Goal: Task Accomplishment & Management: Use online tool/utility

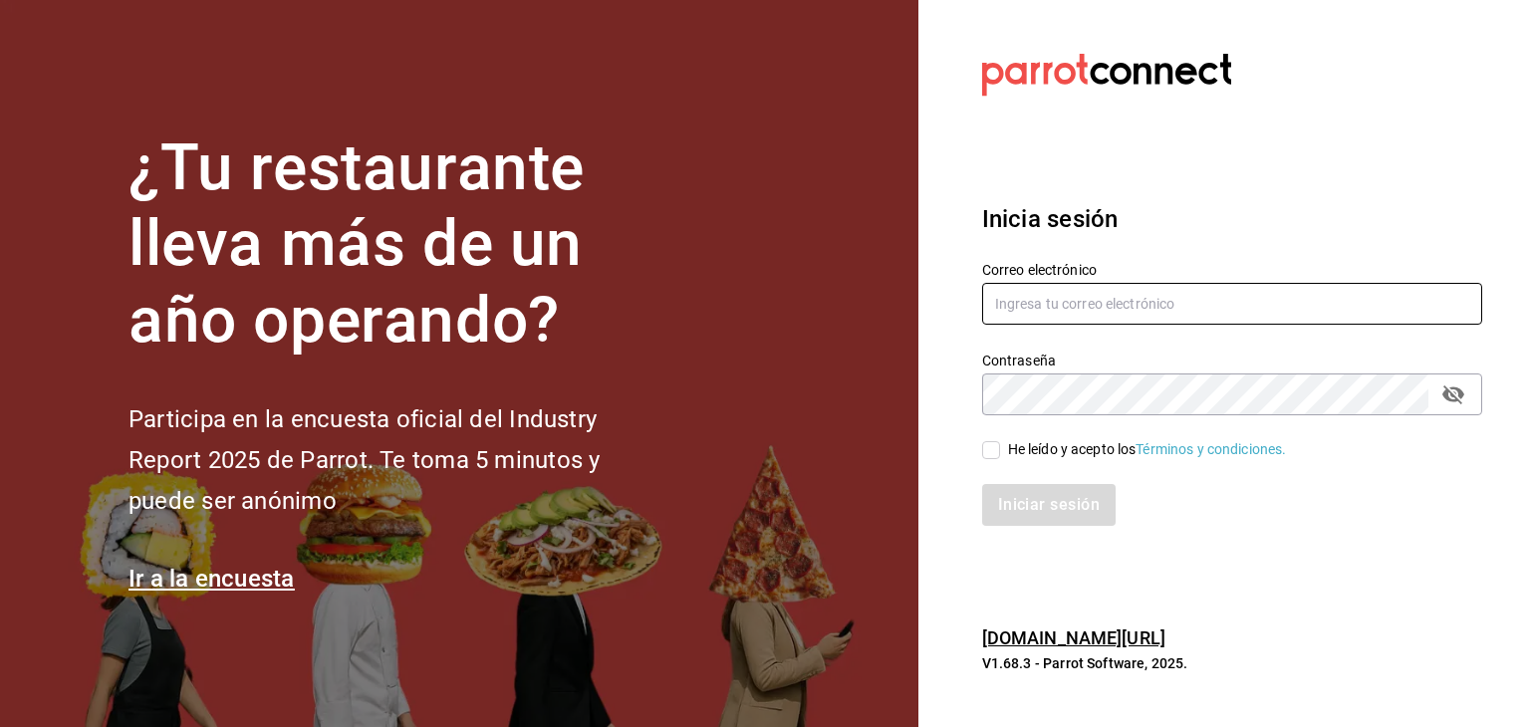
click at [1170, 299] on input "text" at bounding box center [1232, 304] width 500 height 42
type input "[EMAIL_ADDRESS][DOMAIN_NAME]"
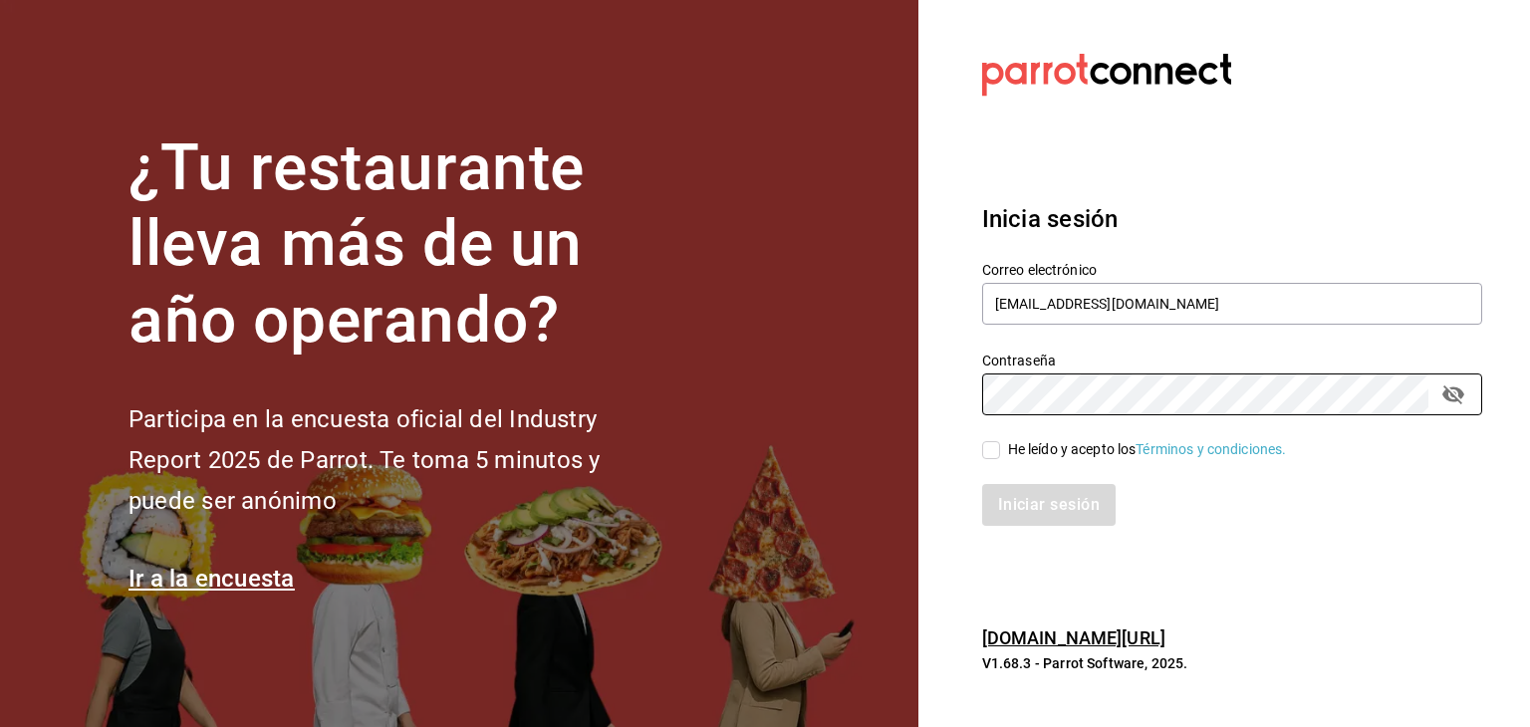
click at [999, 448] on input "He leído y acepto los Términos y condiciones." at bounding box center [991, 450] width 18 height 18
checkbox input "true"
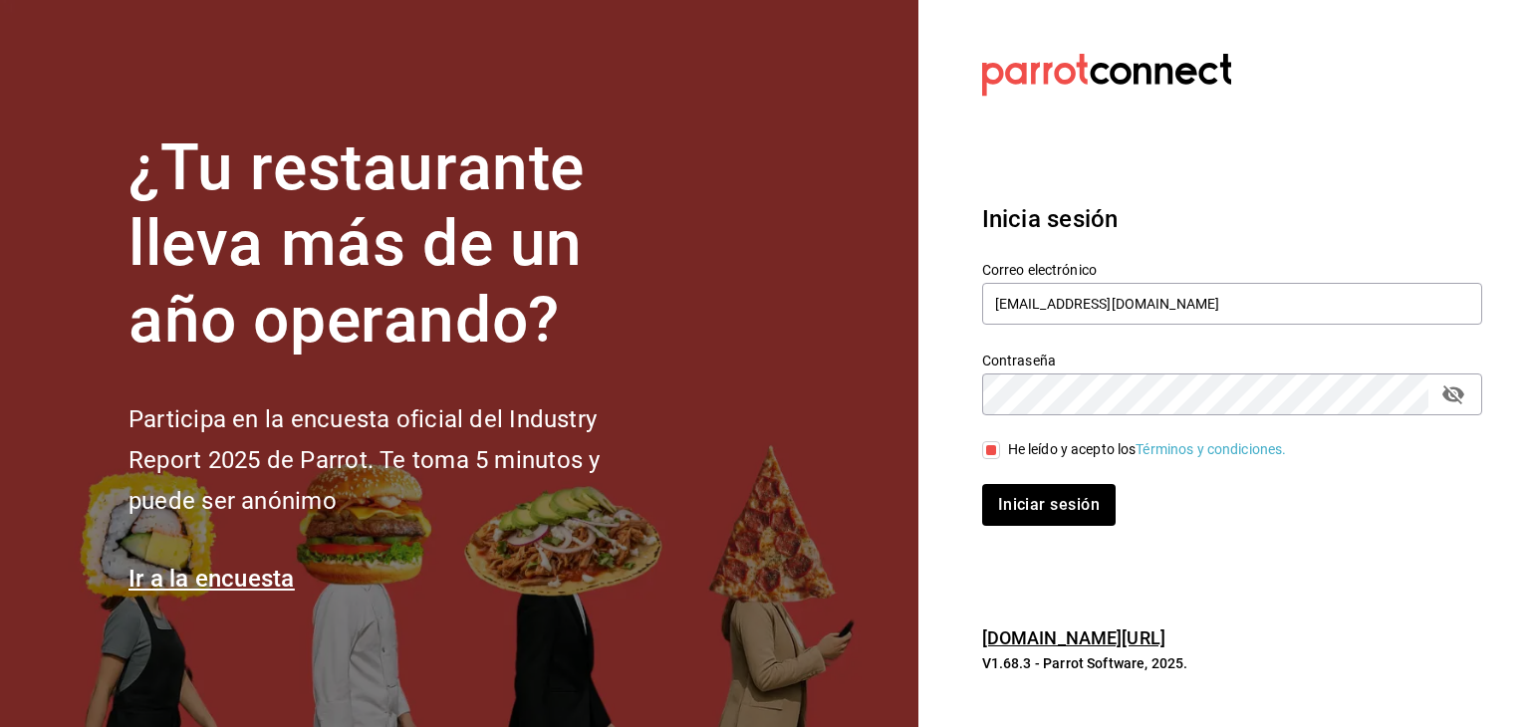
click at [1455, 392] on icon "passwordField" at bounding box center [1453, 394] width 22 height 19
click at [1024, 494] on button "Iniciar sesión" at bounding box center [1049, 505] width 135 height 42
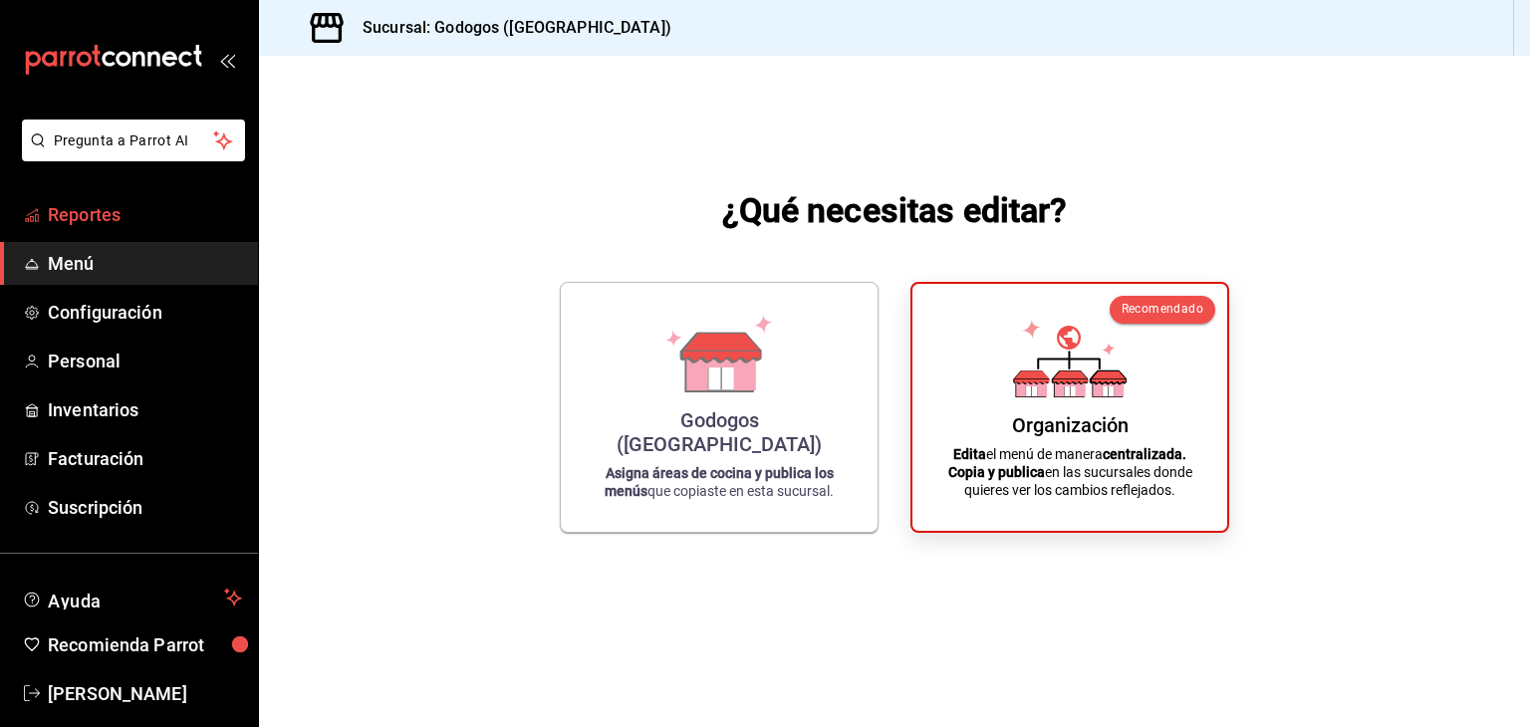
click at [163, 216] on span "Reportes" at bounding box center [145, 214] width 194 height 27
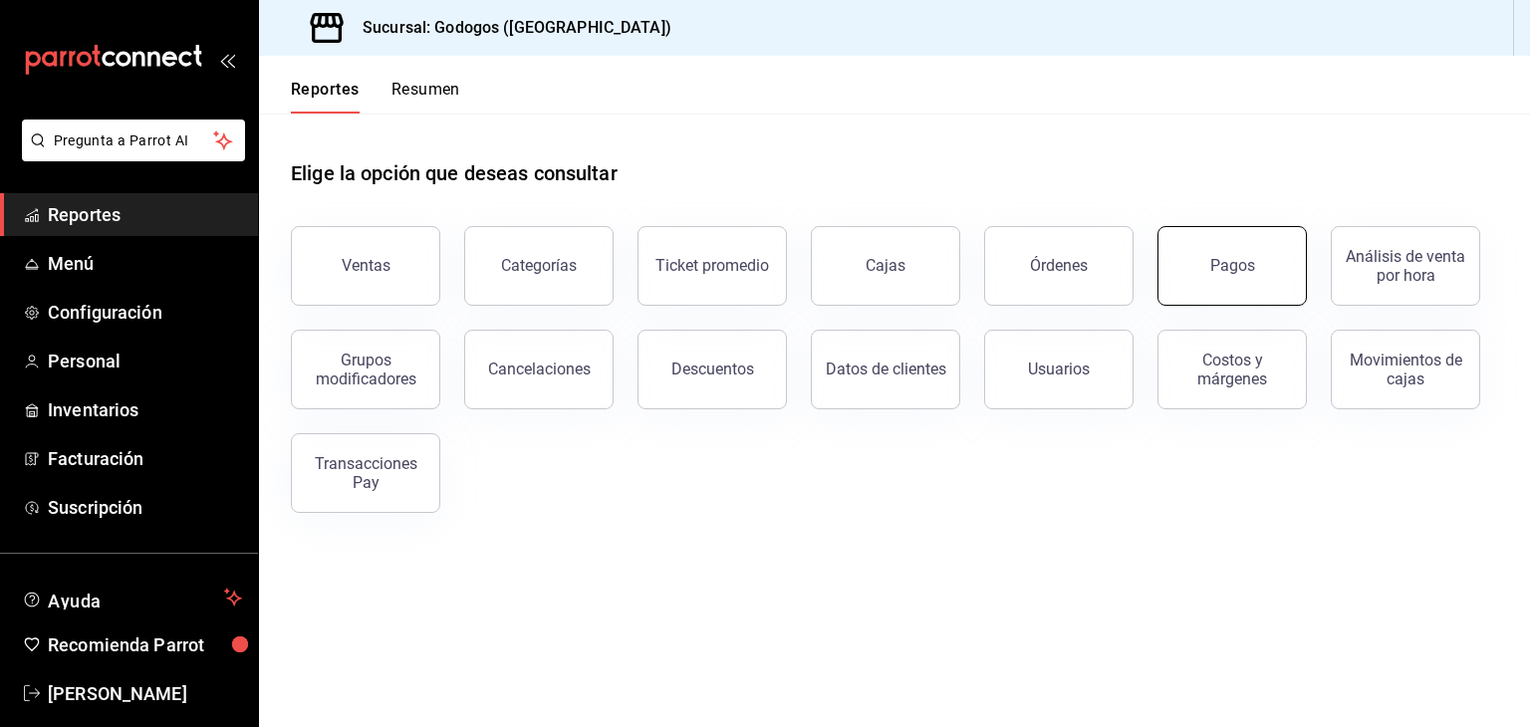
click at [1275, 280] on button "Pagos" at bounding box center [1231, 266] width 149 height 80
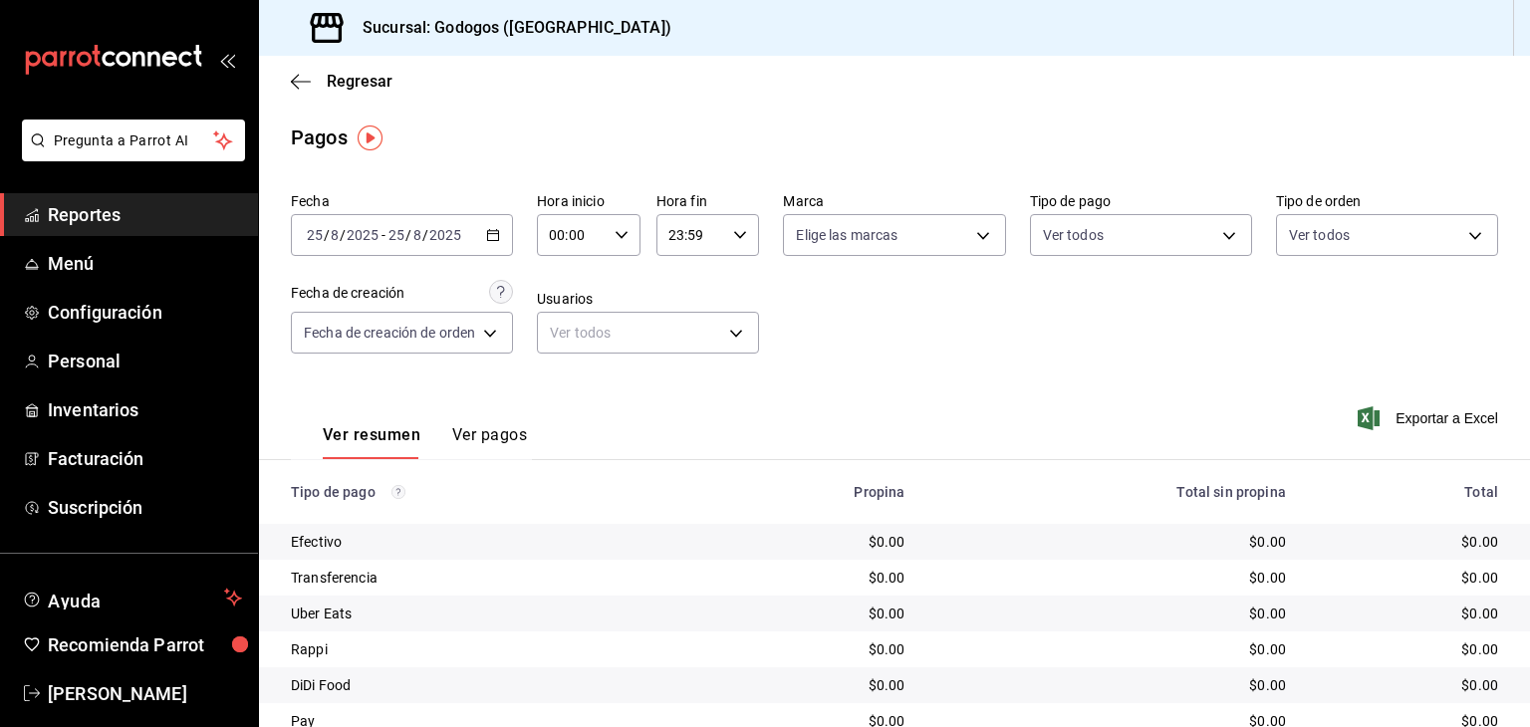
click at [493, 228] on icon "button" at bounding box center [493, 235] width 14 height 14
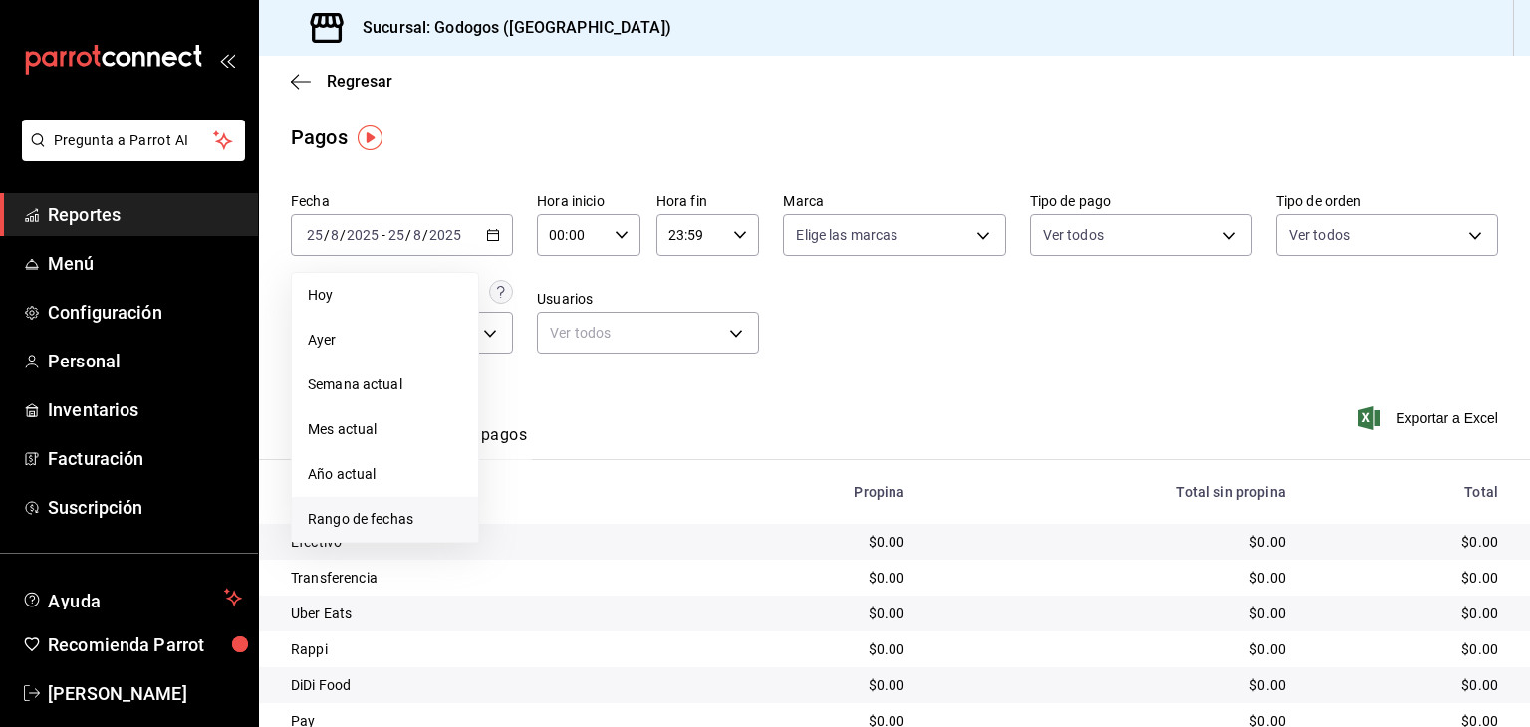
click at [403, 516] on span "Rango de fechas" at bounding box center [385, 519] width 154 height 21
click at [564, 495] on button "19" at bounding box center [555, 499] width 35 height 36
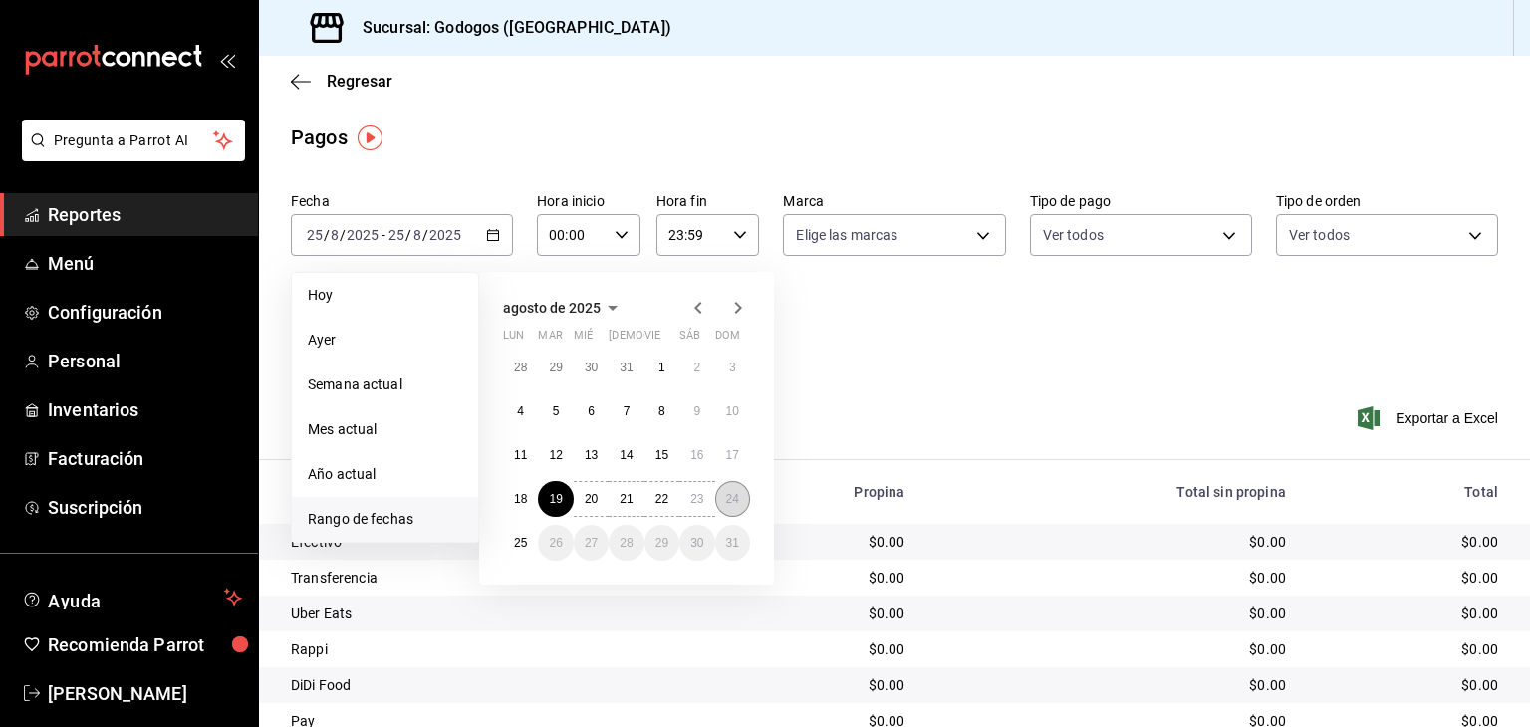
click at [730, 495] on abbr "24" at bounding box center [732, 499] width 13 height 14
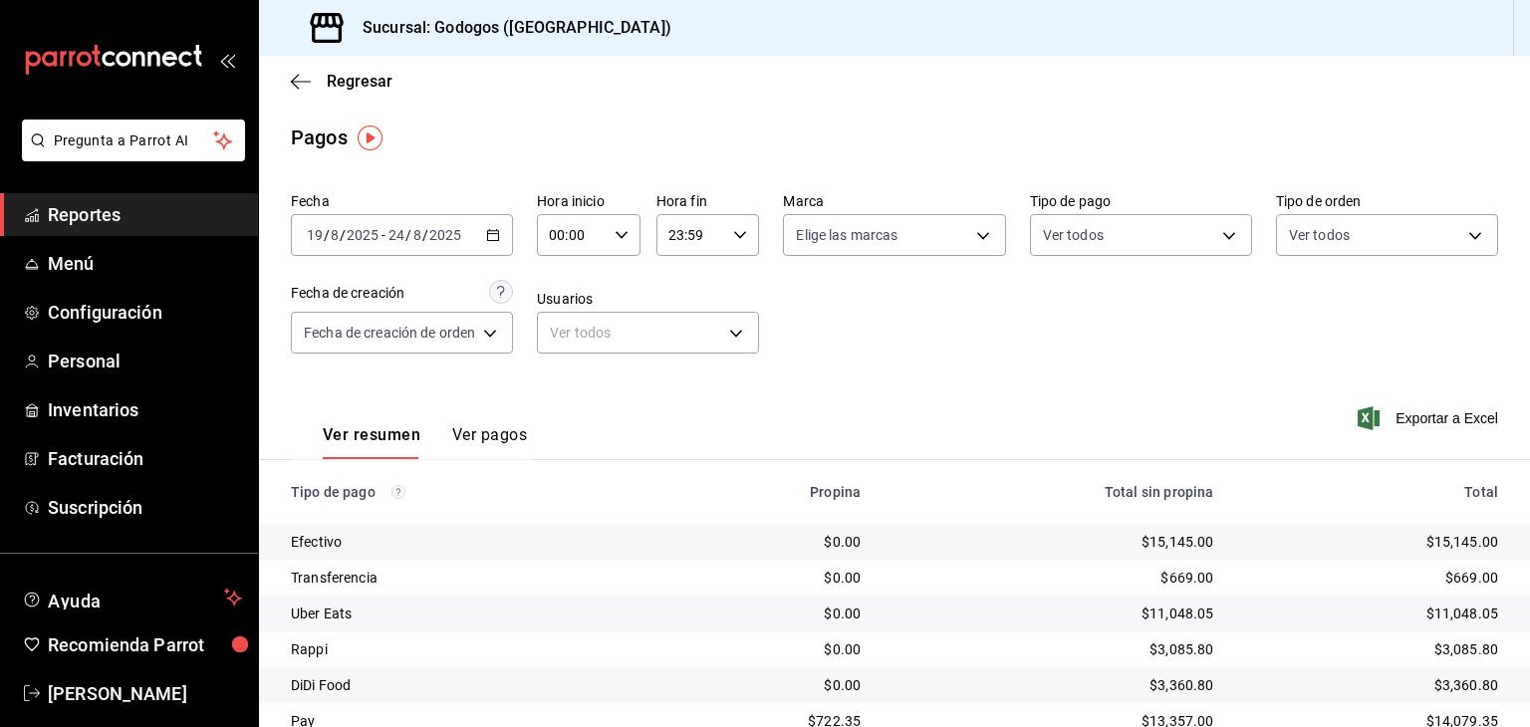
click at [619, 144] on div "Pagos" at bounding box center [894, 137] width 1271 height 30
click at [495, 432] on button "Ver pagos" at bounding box center [489, 442] width 75 height 34
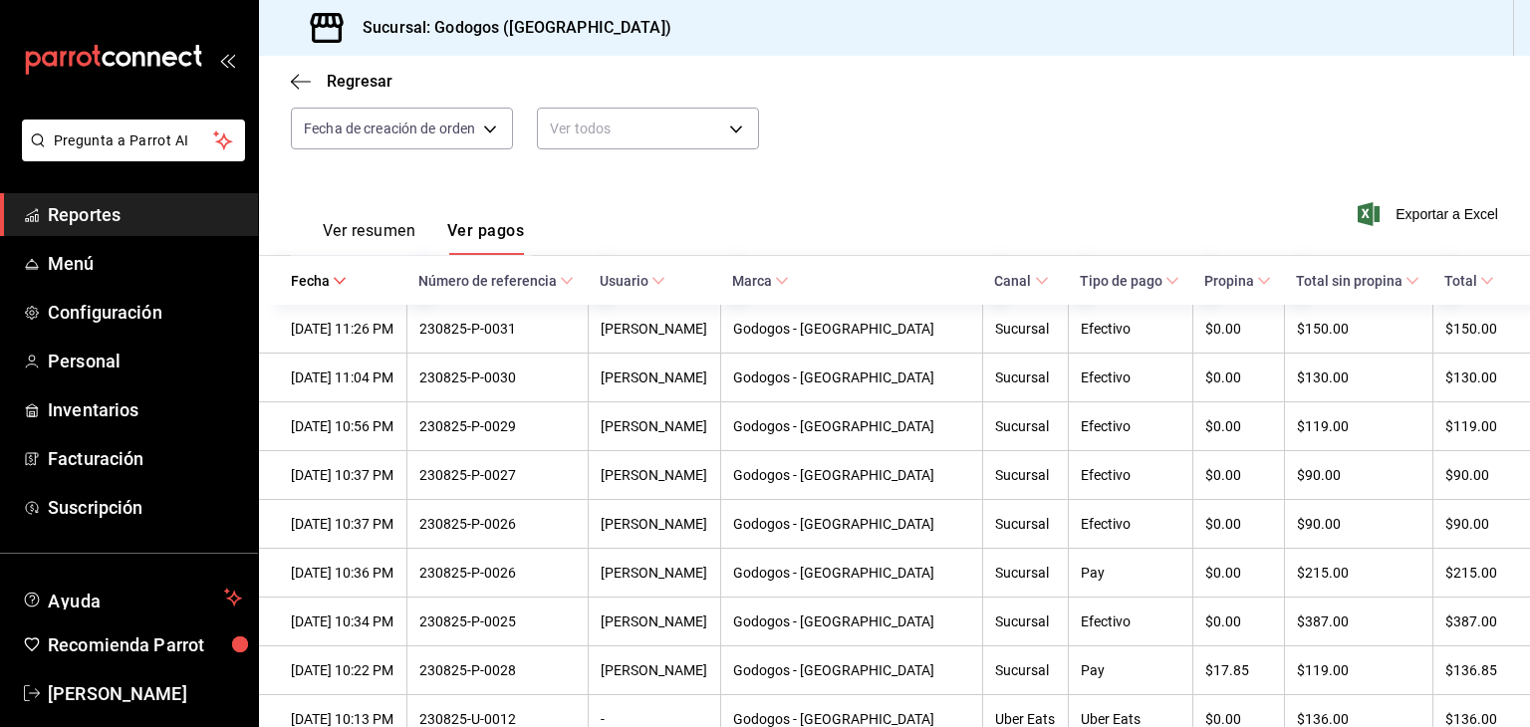
scroll to position [199, 0]
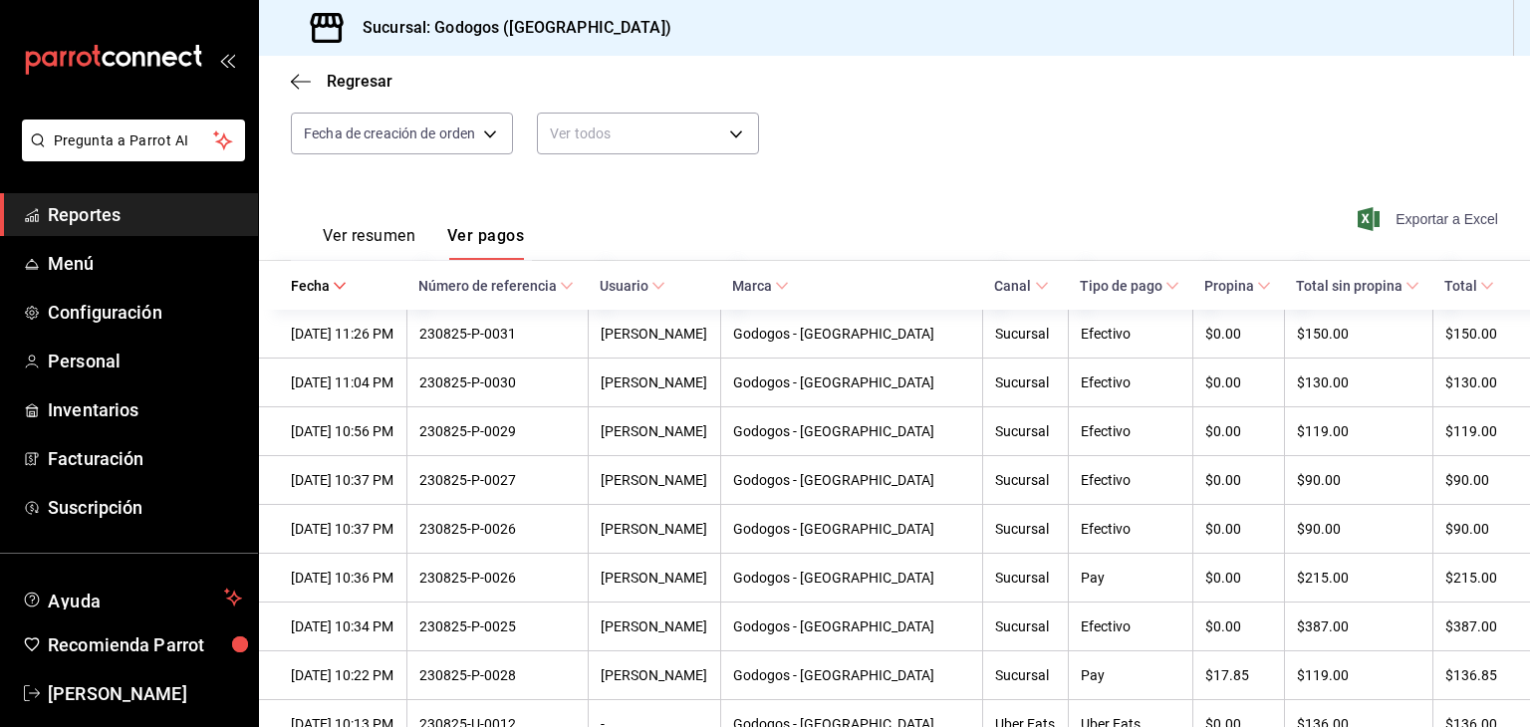
click at [1432, 215] on span "Exportar a Excel" at bounding box center [1429, 219] width 136 height 24
click at [351, 91] on div "Regresar" at bounding box center [894, 81] width 1271 height 51
click at [370, 73] on span "Regresar" at bounding box center [360, 81] width 66 height 19
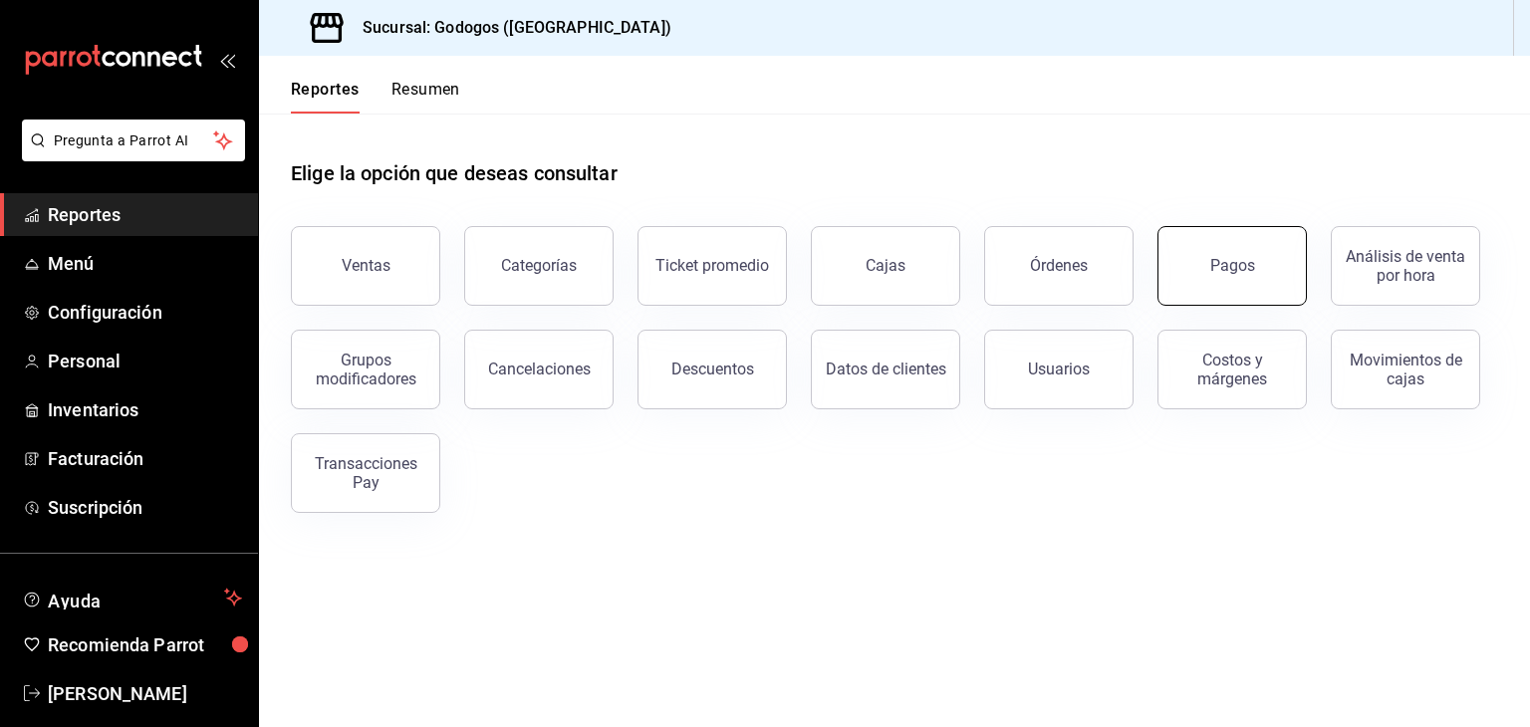
click at [1263, 272] on button "Pagos" at bounding box center [1231, 266] width 149 height 80
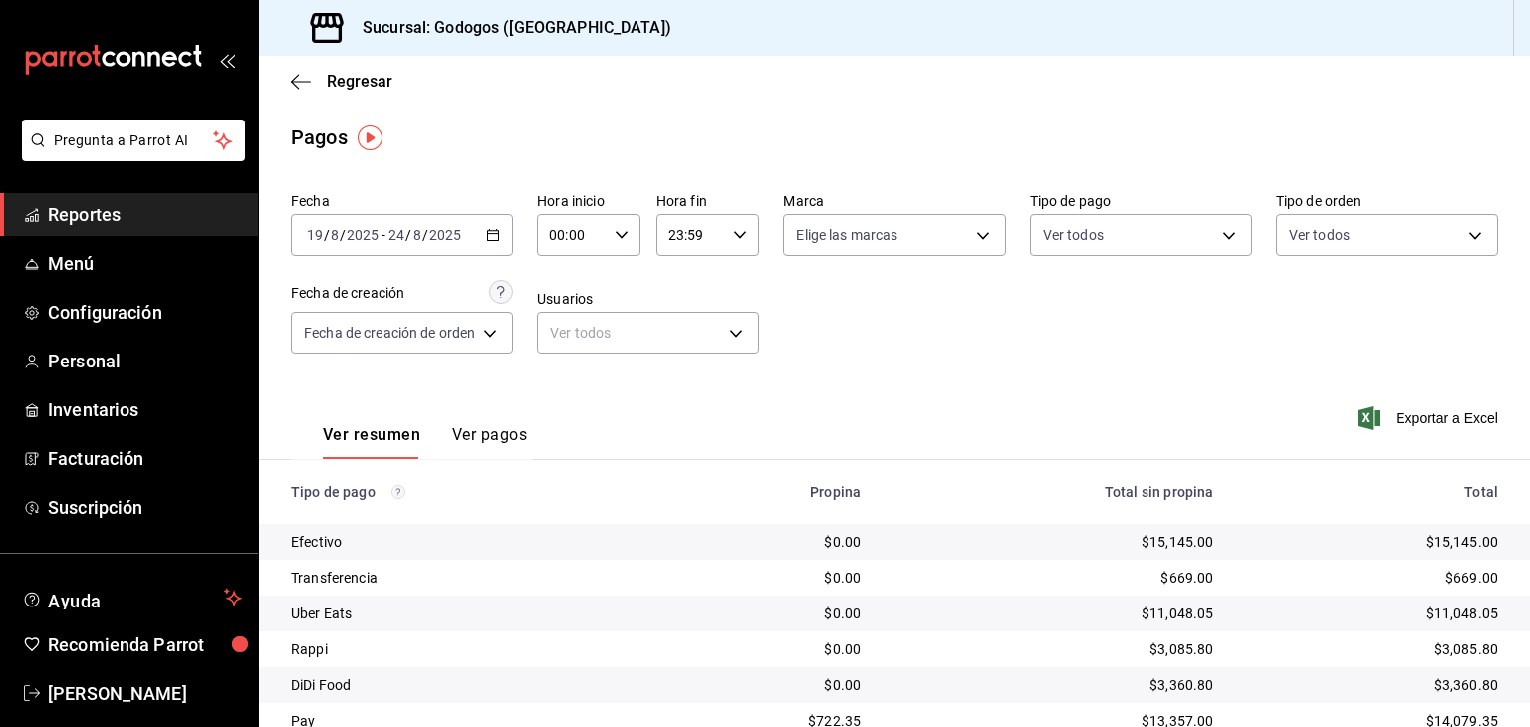
click at [492, 232] on icon "button" at bounding box center [493, 235] width 14 height 14
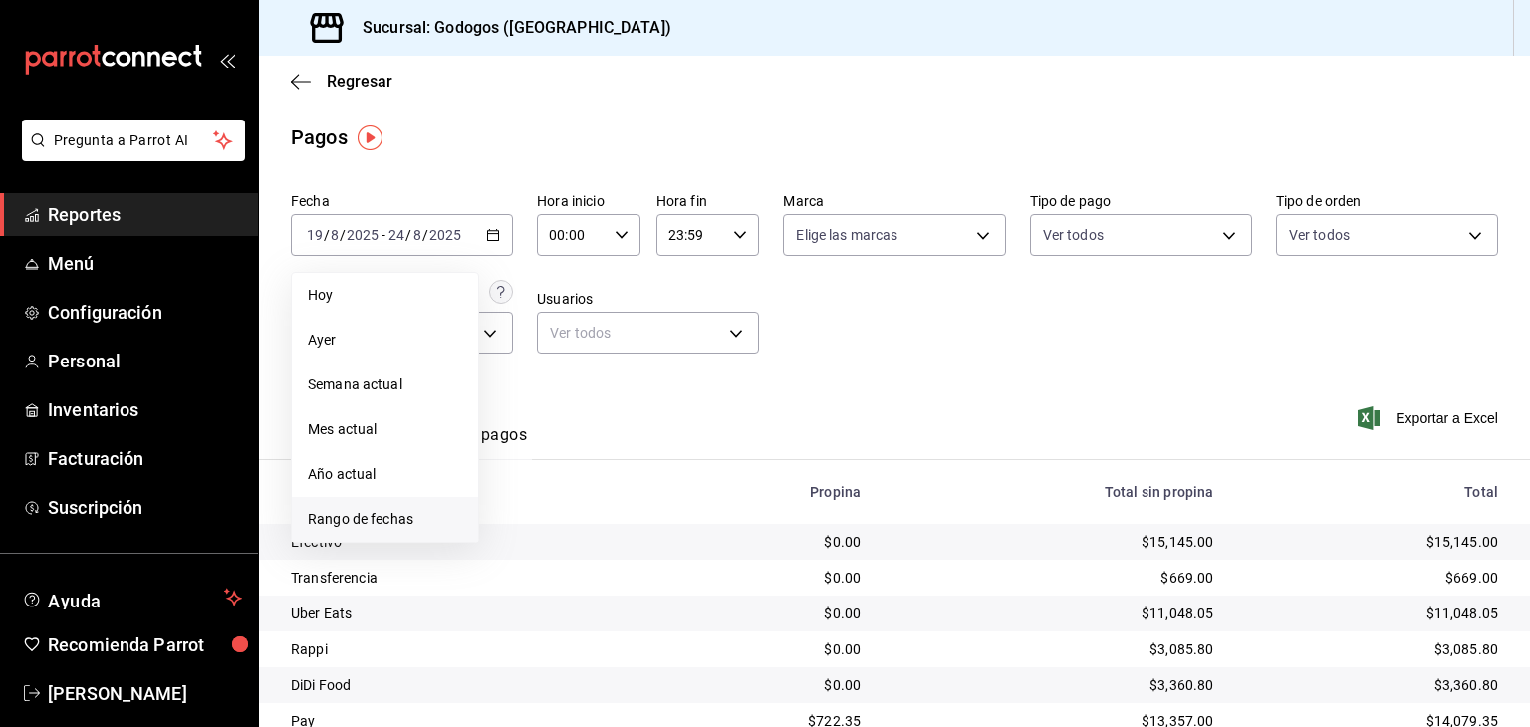
click at [384, 513] on span "Rango de fechas" at bounding box center [385, 519] width 154 height 21
click at [566, 461] on button "12" at bounding box center [555, 455] width 35 height 36
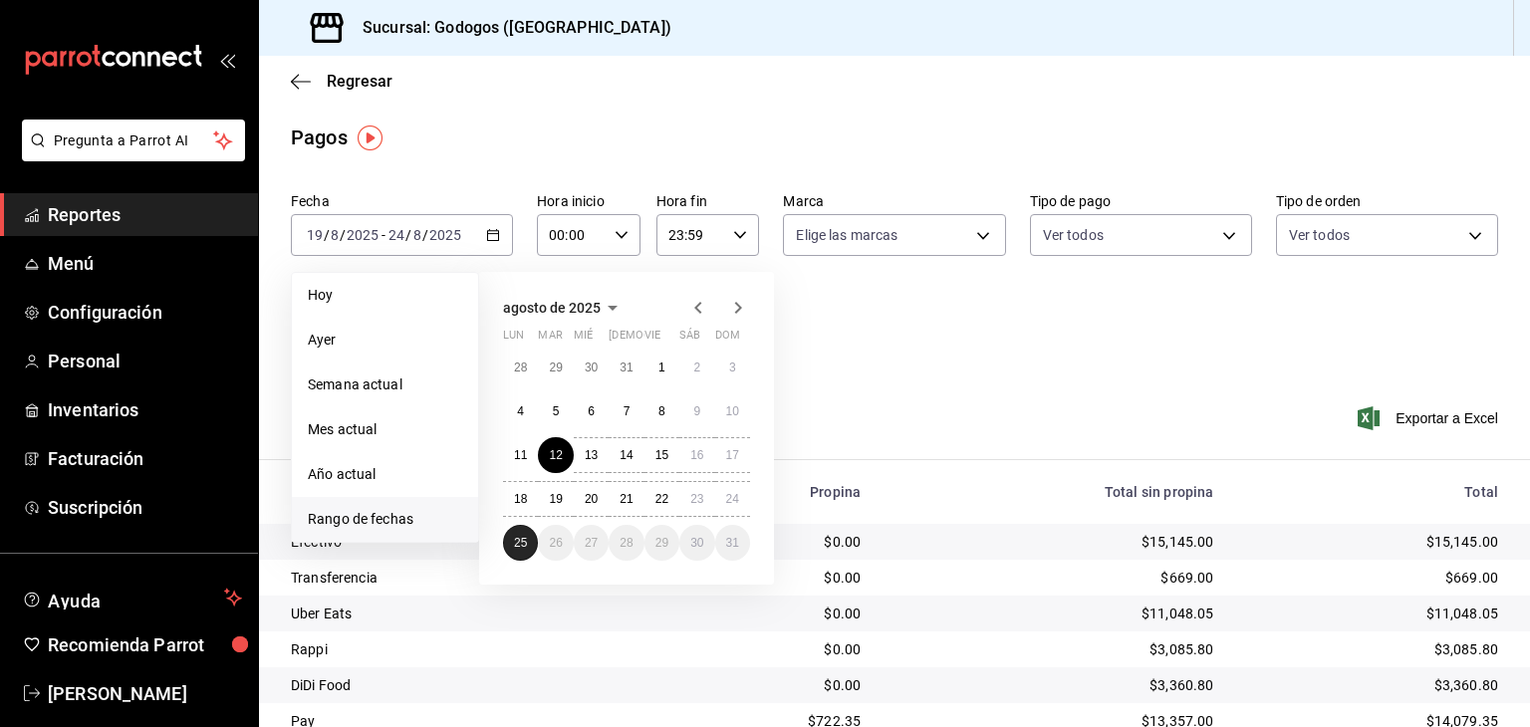
click at [531, 538] on button "25" at bounding box center [520, 543] width 35 height 36
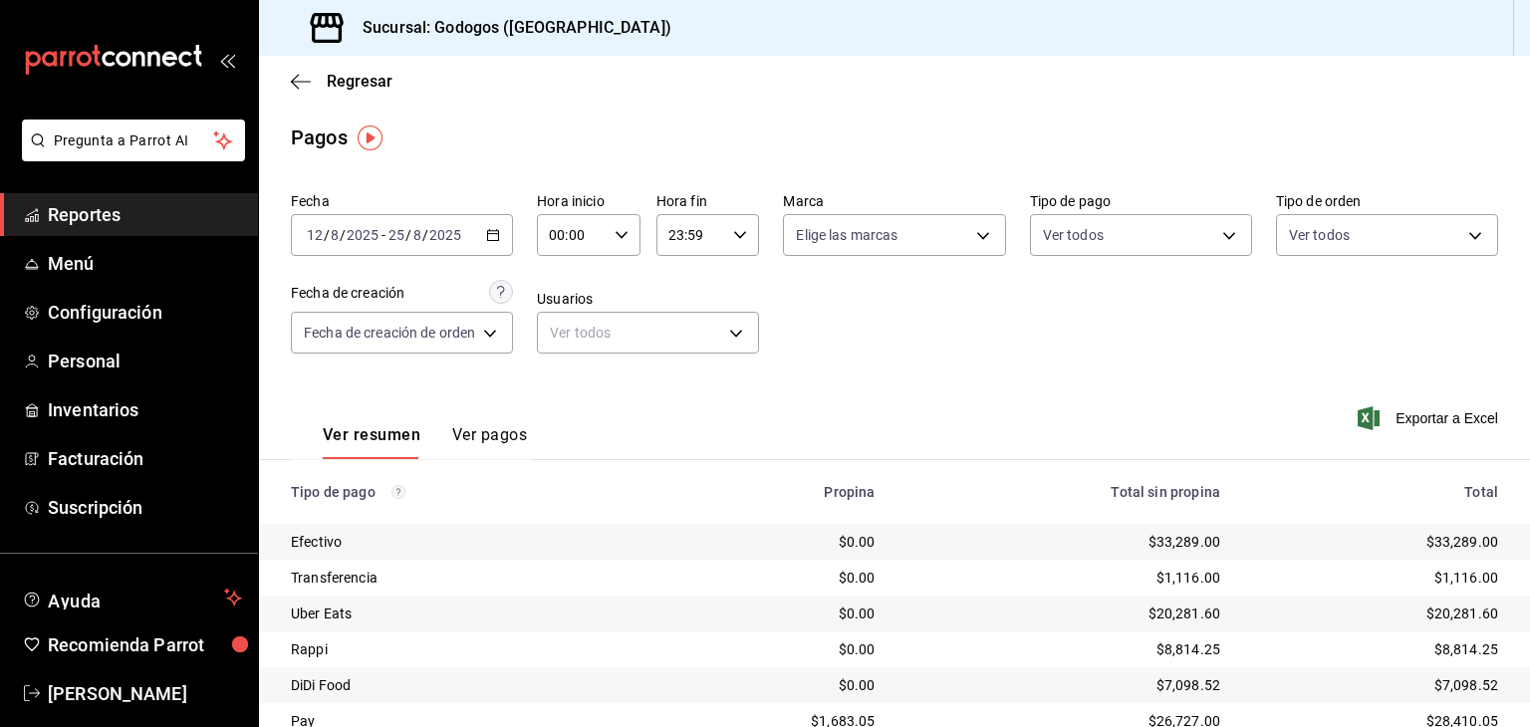
click at [502, 437] on button "Ver pagos" at bounding box center [489, 442] width 75 height 34
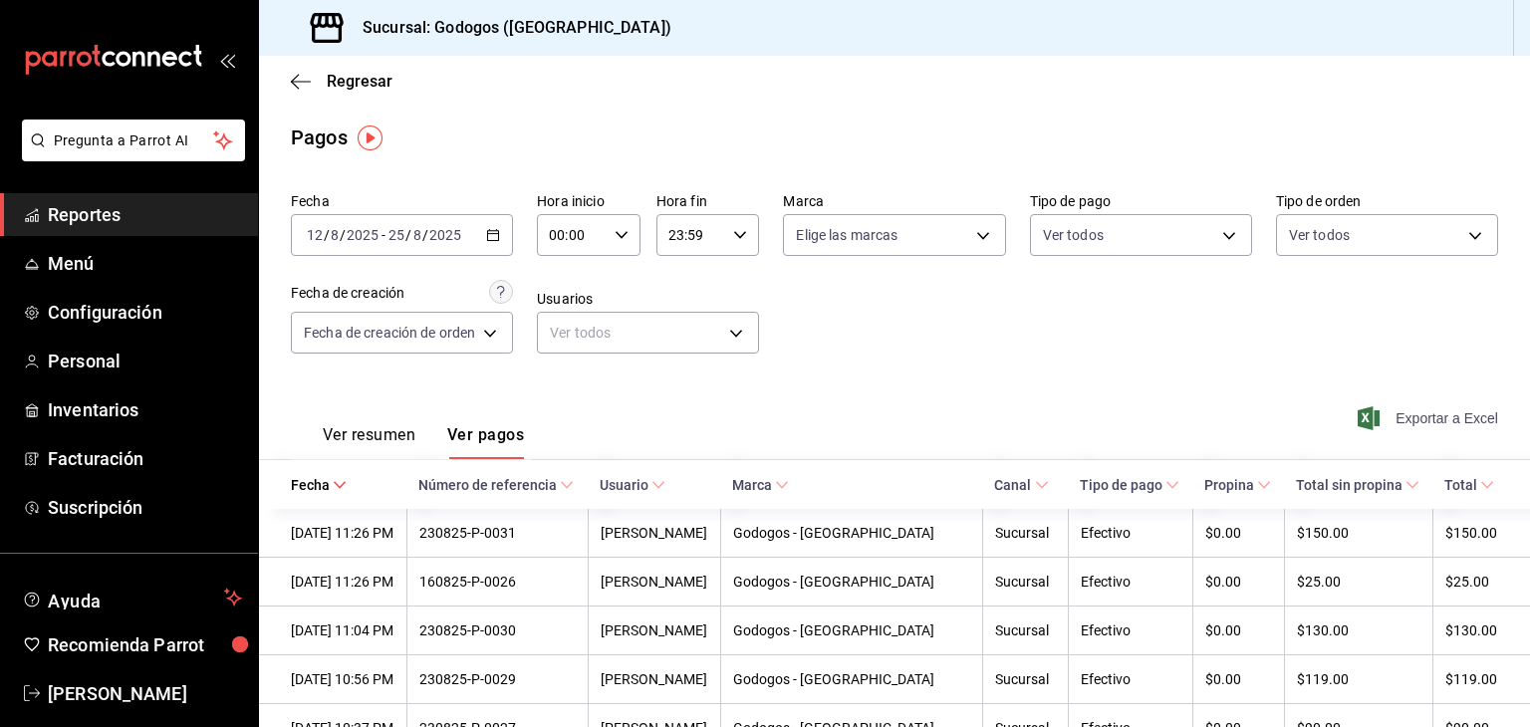
click at [1420, 423] on span "Exportar a Excel" at bounding box center [1429, 418] width 136 height 24
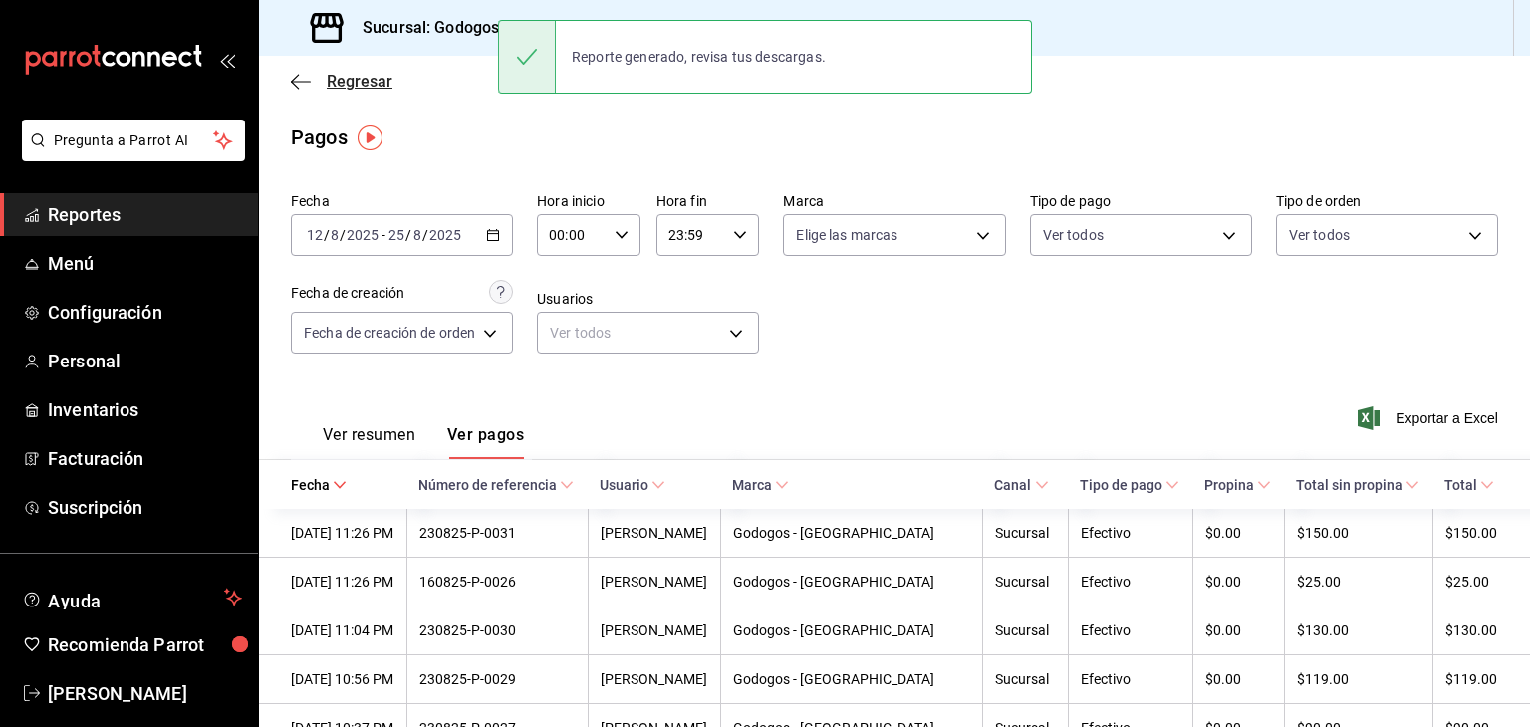
click at [358, 87] on span "Regresar" at bounding box center [360, 81] width 66 height 19
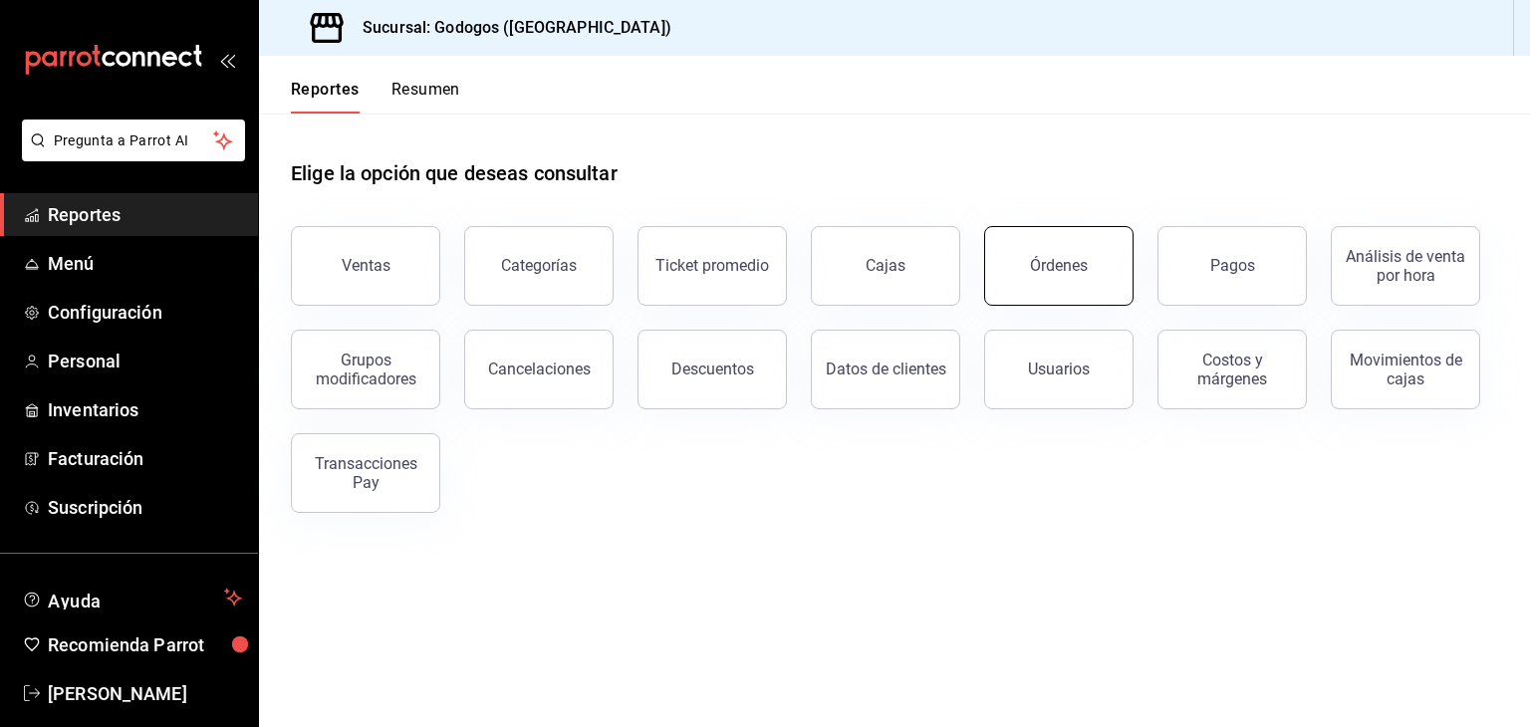
click at [1081, 258] on div "Órdenes" at bounding box center [1059, 265] width 58 height 19
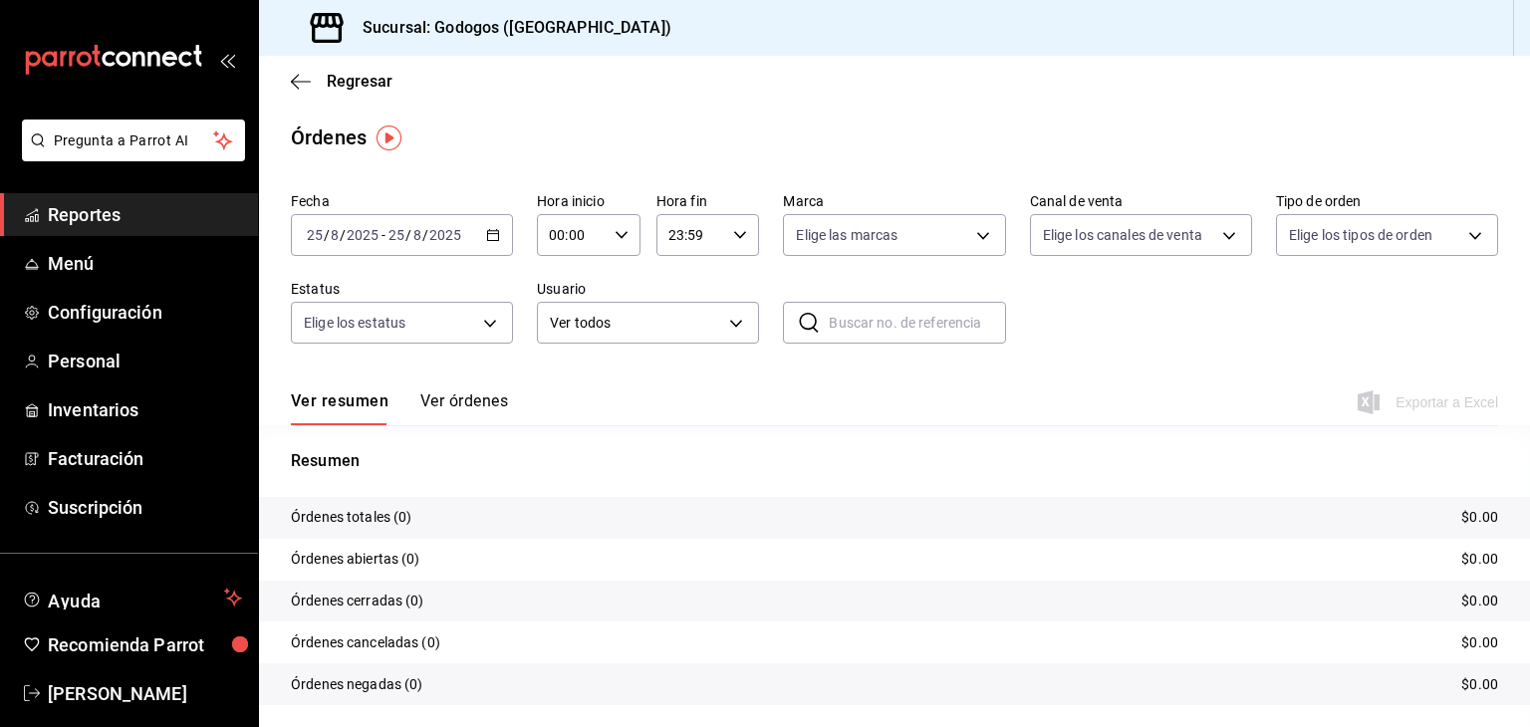
click at [495, 235] on \(Stroke\) "button" at bounding box center [493, 235] width 12 height 11
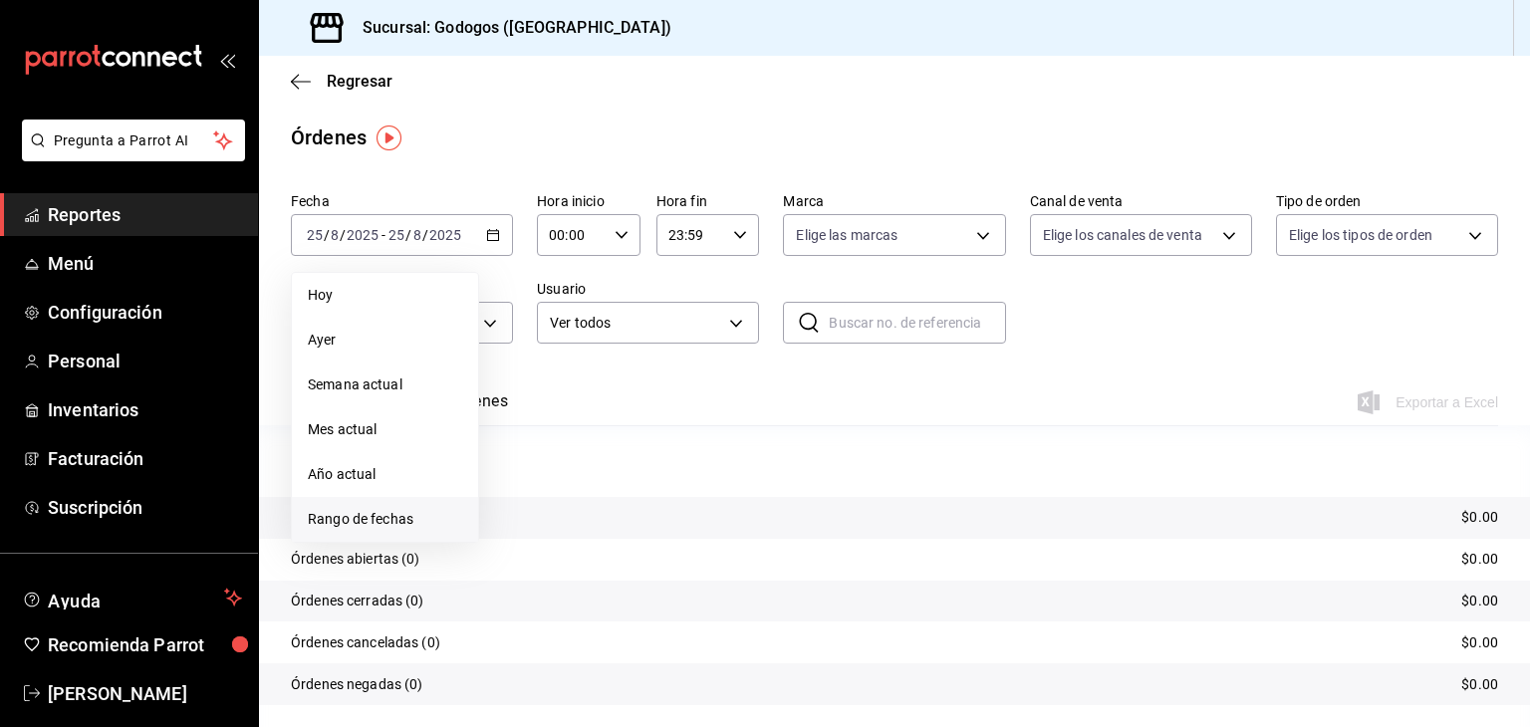
click at [398, 515] on span "Rango de fechas" at bounding box center [385, 519] width 154 height 21
click at [558, 452] on abbr "12" at bounding box center [555, 455] width 13 height 14
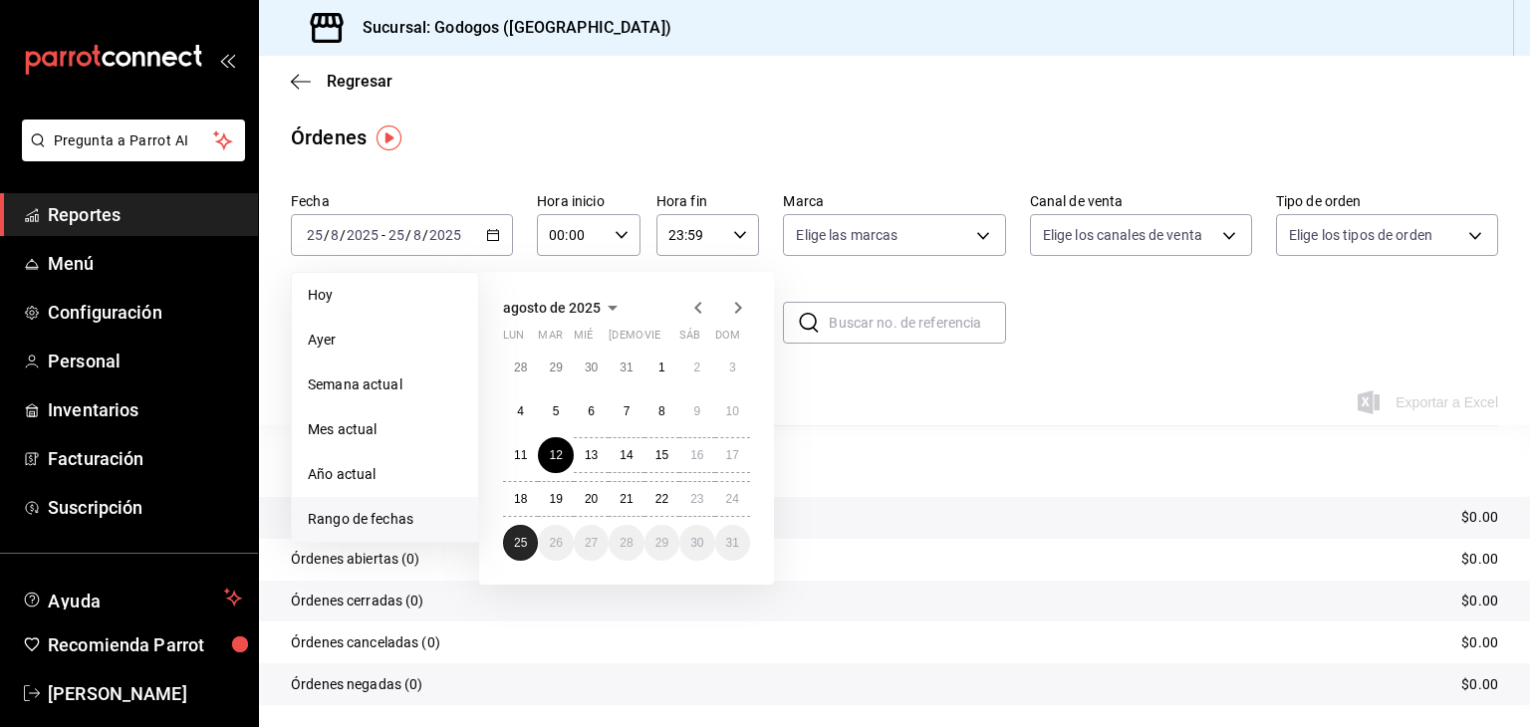
click at [523, 539] on abbr "25" at bounding box center [520, 543] width 13 height 14
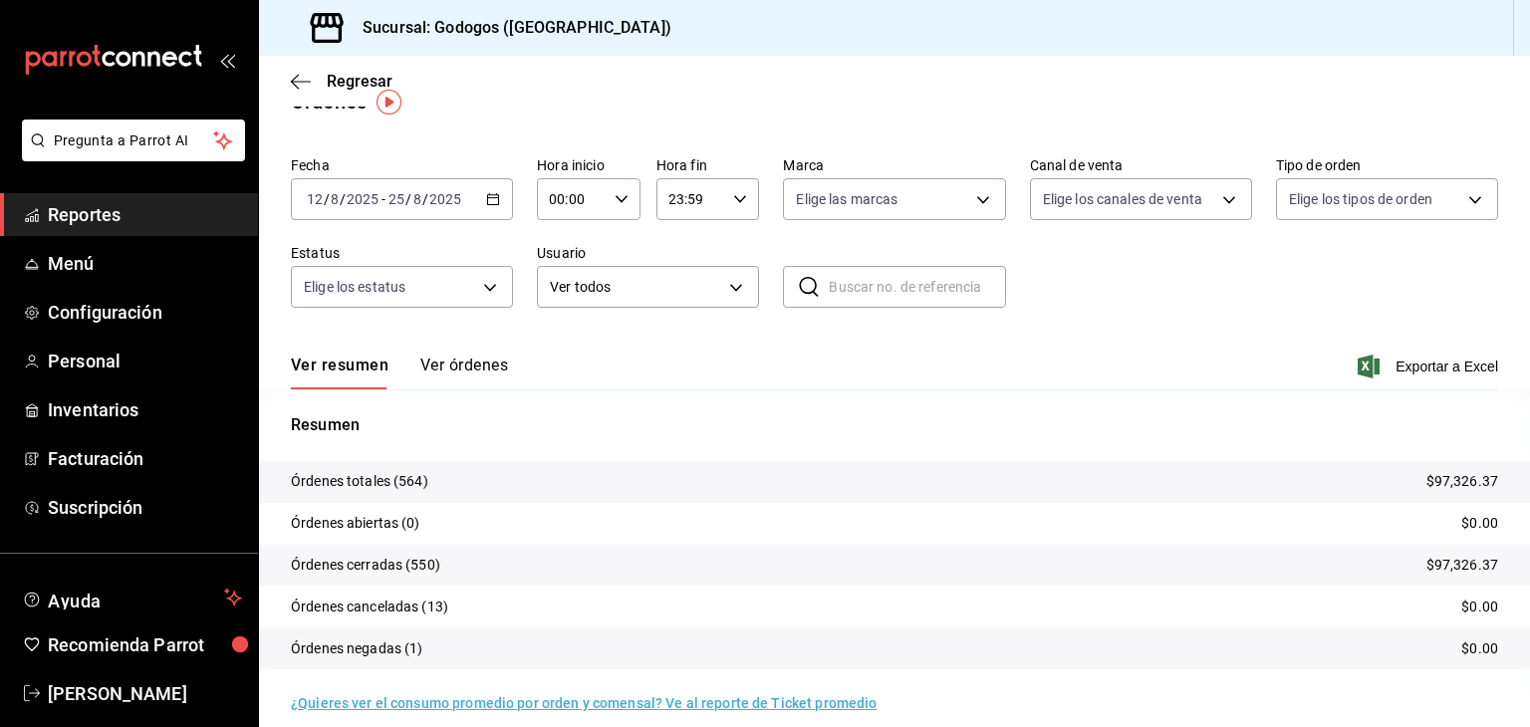
scroll to position [56, 0]
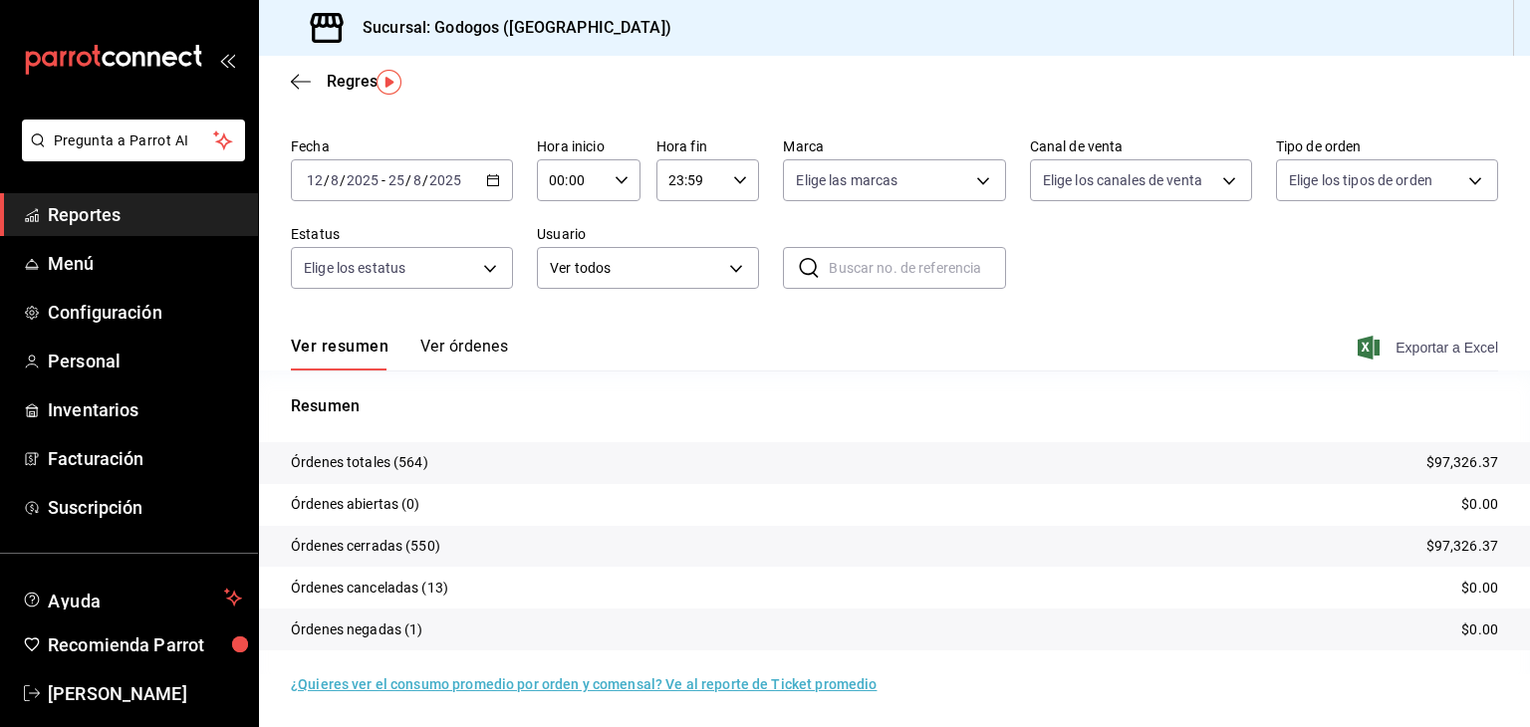
click at [1431, 350] on span "Exportar a Excel" at bounding box center [1429, 348] width 136 height 24
click at [345, 82] on span "Regresar" at bounding box center [360, 81] width 66 height 19
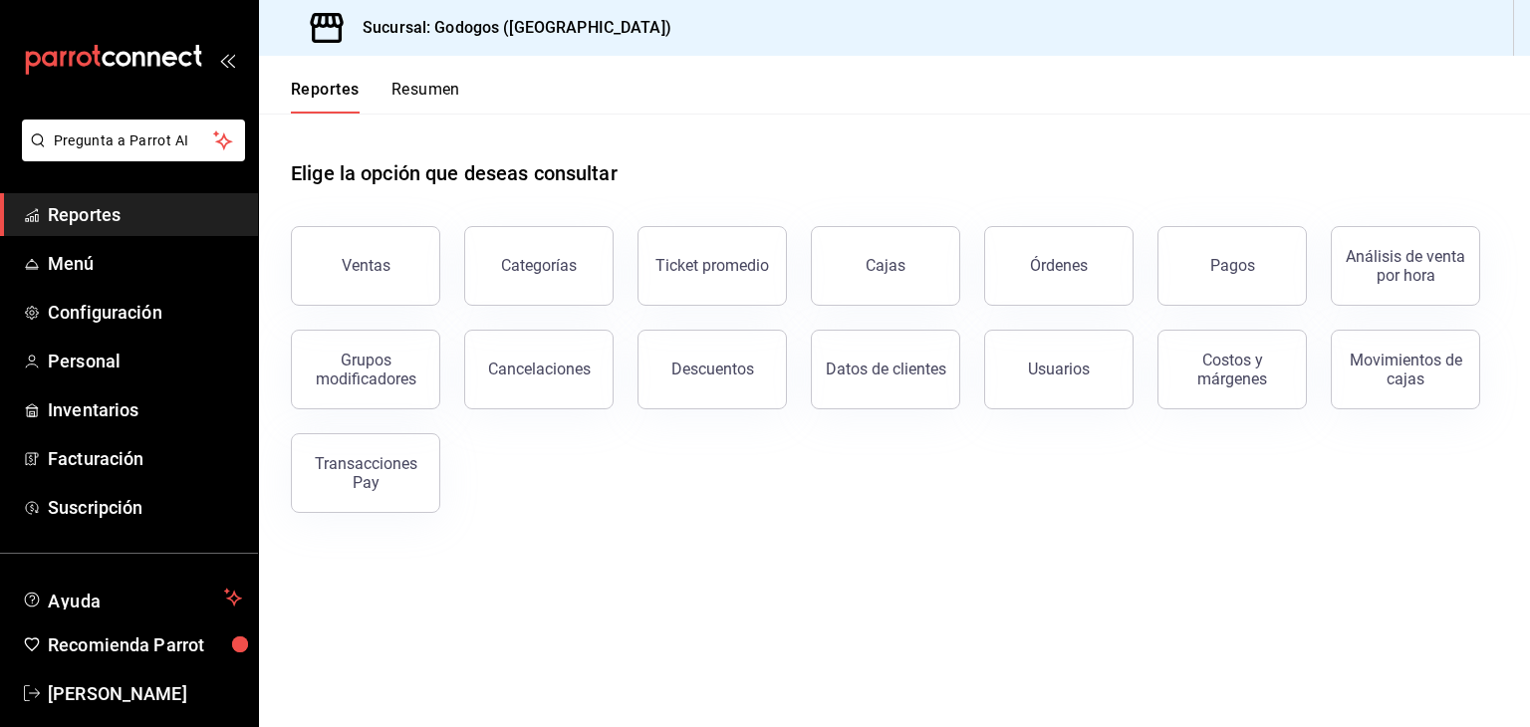
click at [418, 92] on button "Resumen" at bounding box center [425, 97] width 69 height 34
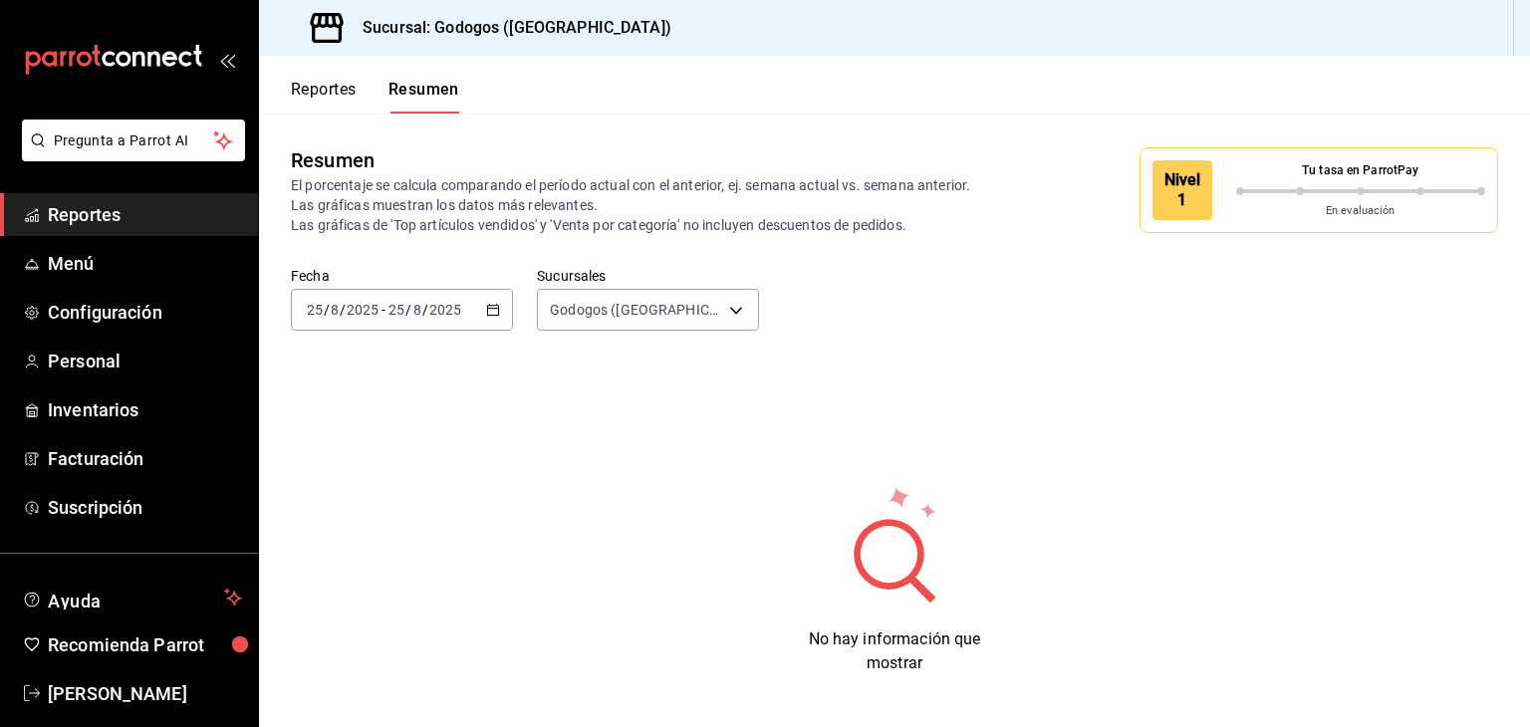
click at [488, 311] on icon "button" at bounding box center [493, 310] width 14 height 14
click at [458, 256] on div "Resumen El porcentaje se calcula comparando el período actual con el anterior, …" at bounding box center [894, 190] width 1271 height 153
click at [486, 316] on icon "button" at bounding box center [493, 310] width 14 height 14
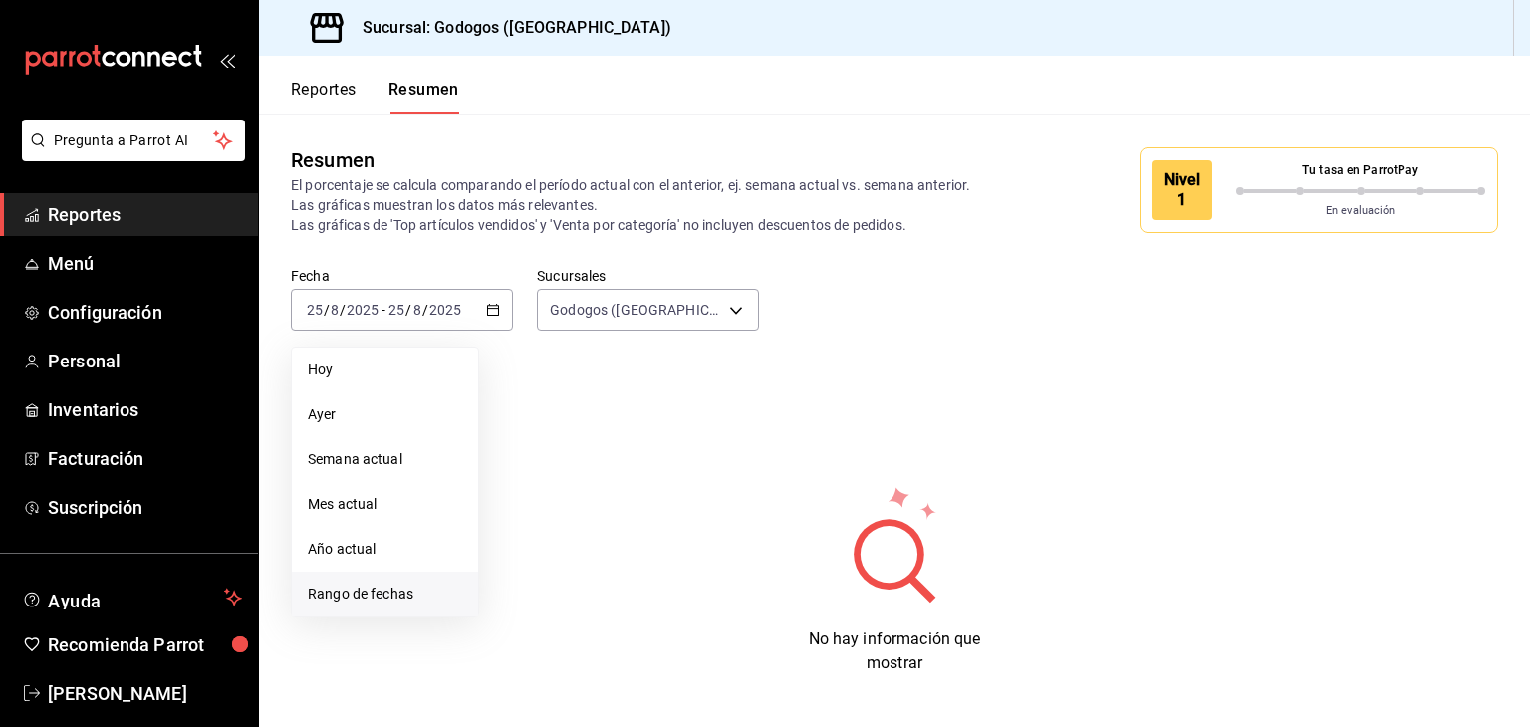
click at [401, 600] on span "Rango de fechas" at bounding box center [385, 594] width 154 height 21
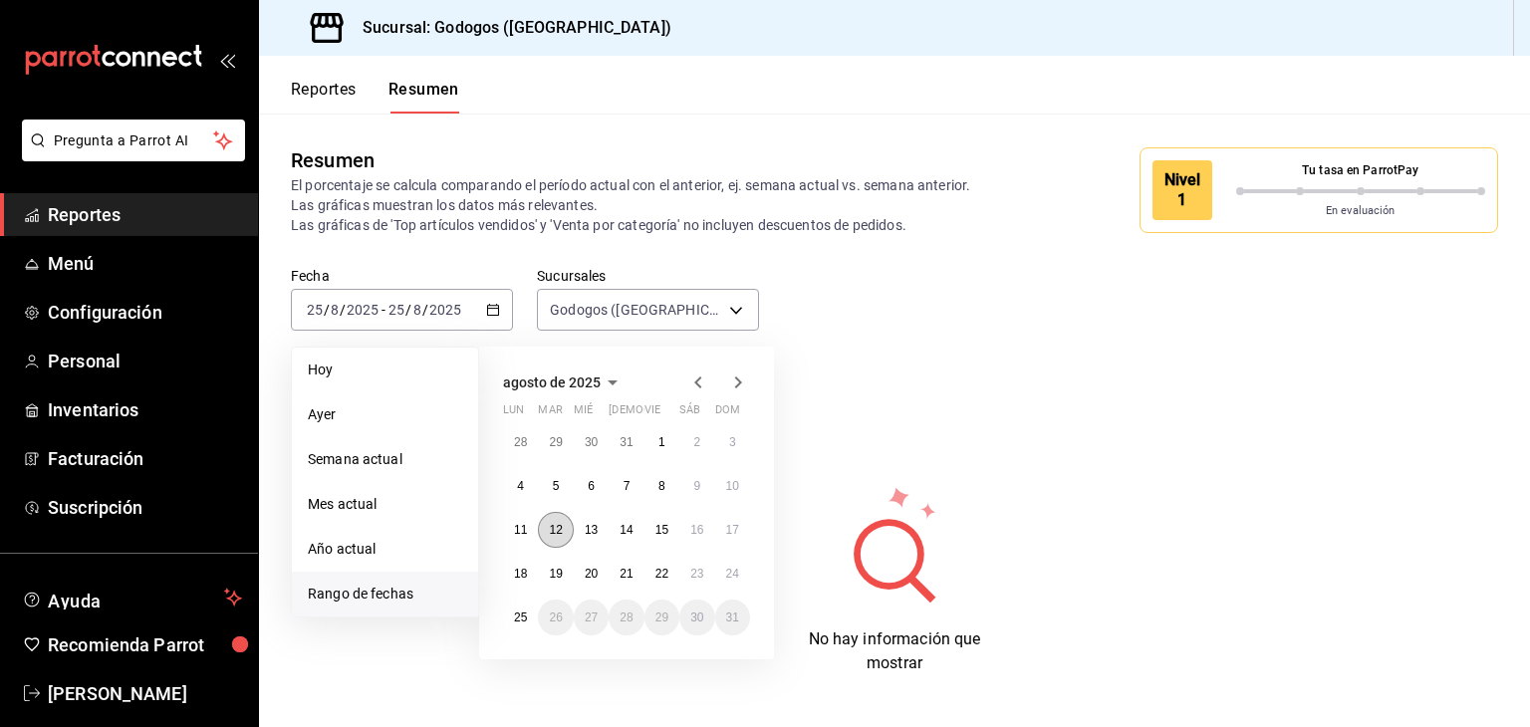
click at [555, 533] on abbr "12" at bounding box center [555, 530] width 13 height 14
click at [717, 532] on button "17" at bounding box center [732, 530] width 35 height 36
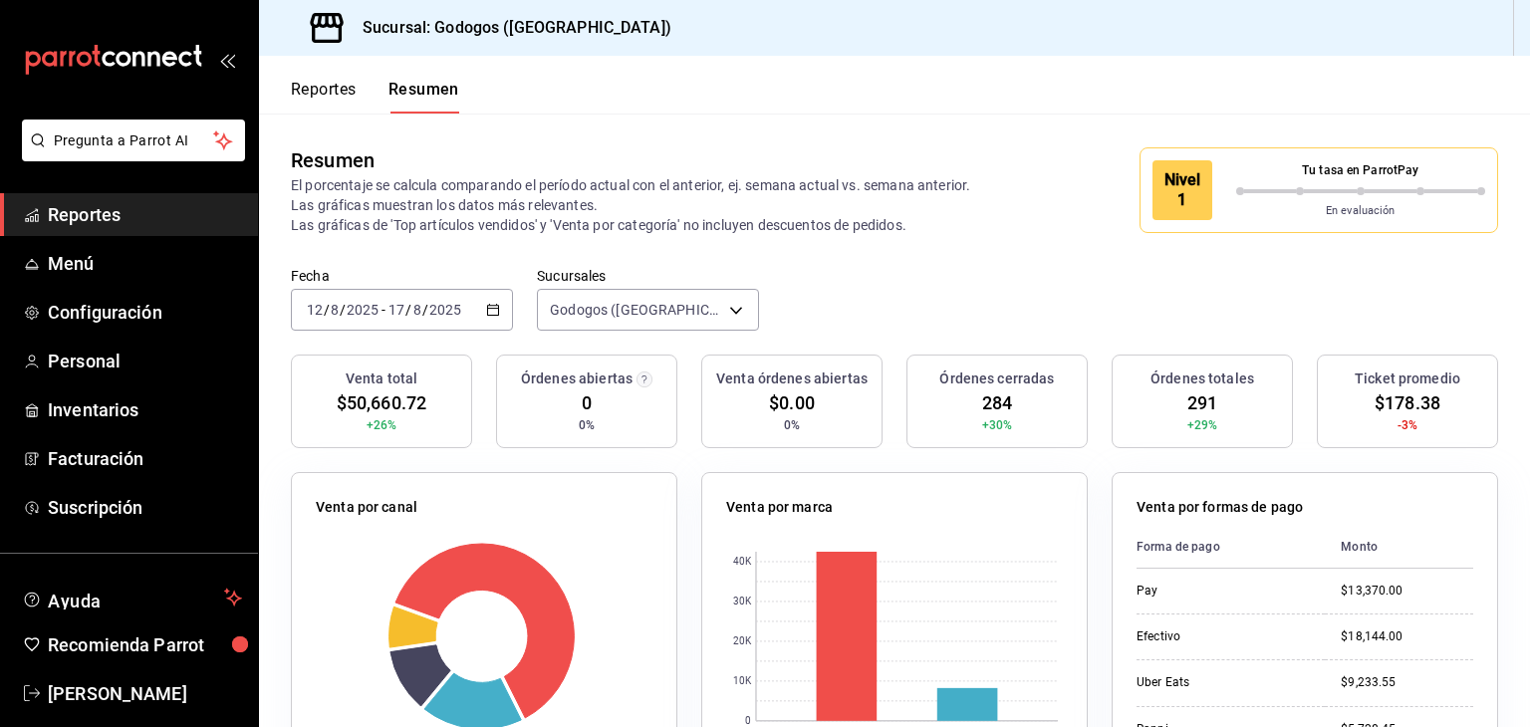
click at [486, 308] on icon "button" at bounding box center [493, 310] width 14 height 14
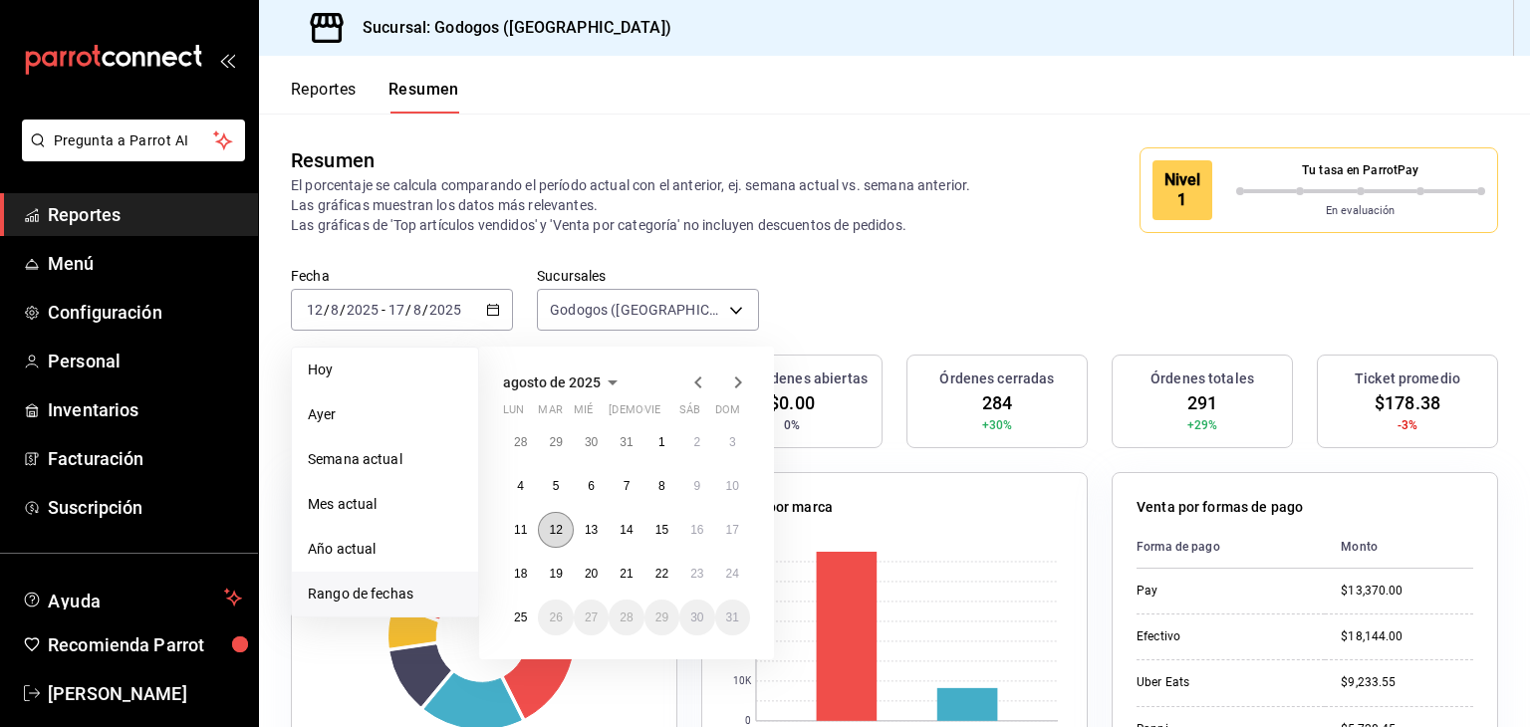
click at [555, 531] on abbr "12" at bounding box center [555, 530] width 13 height 14
click at [727, 529] on abbr "17" at bounding box center [732, 530] width 13 height 14
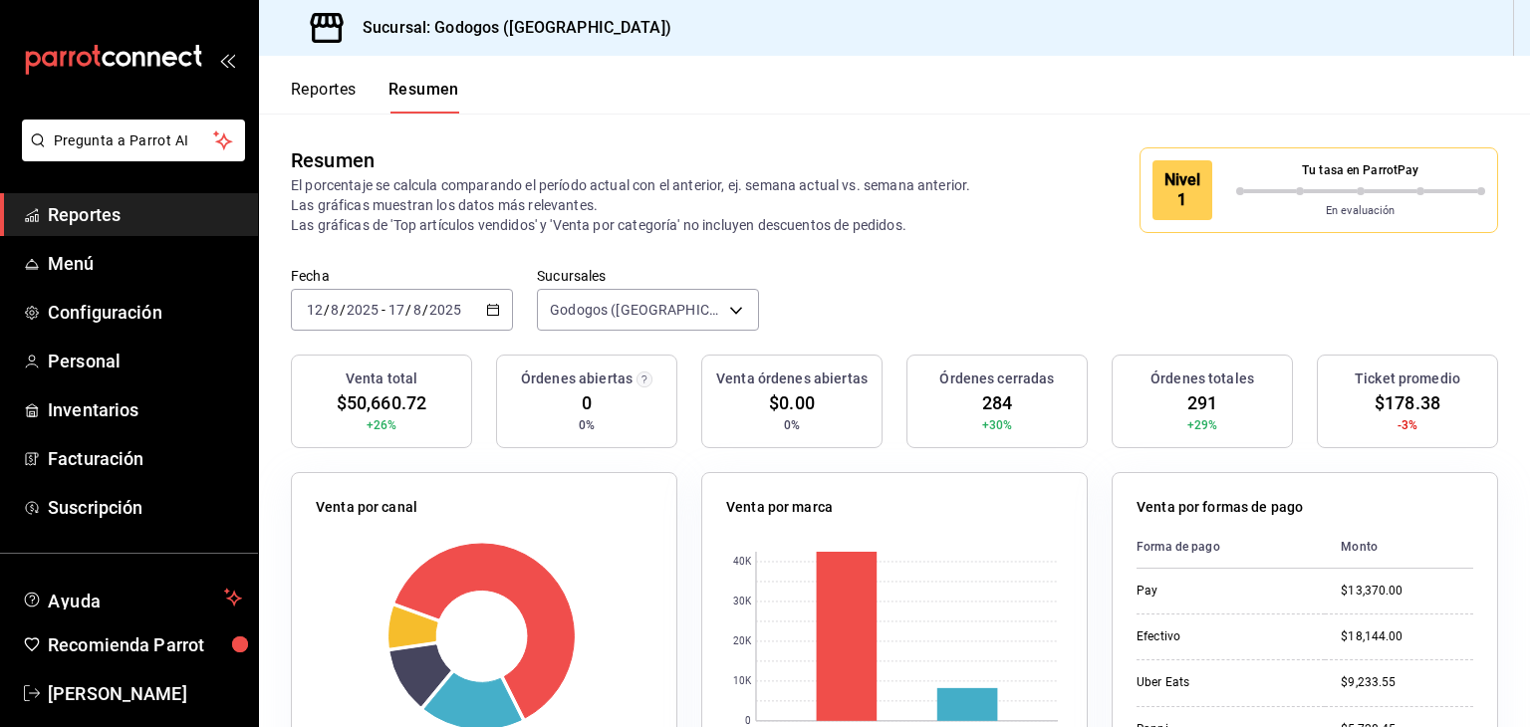
click at [486, 316] on icon "button" at bounding box center [493, 310] width 14 height 14
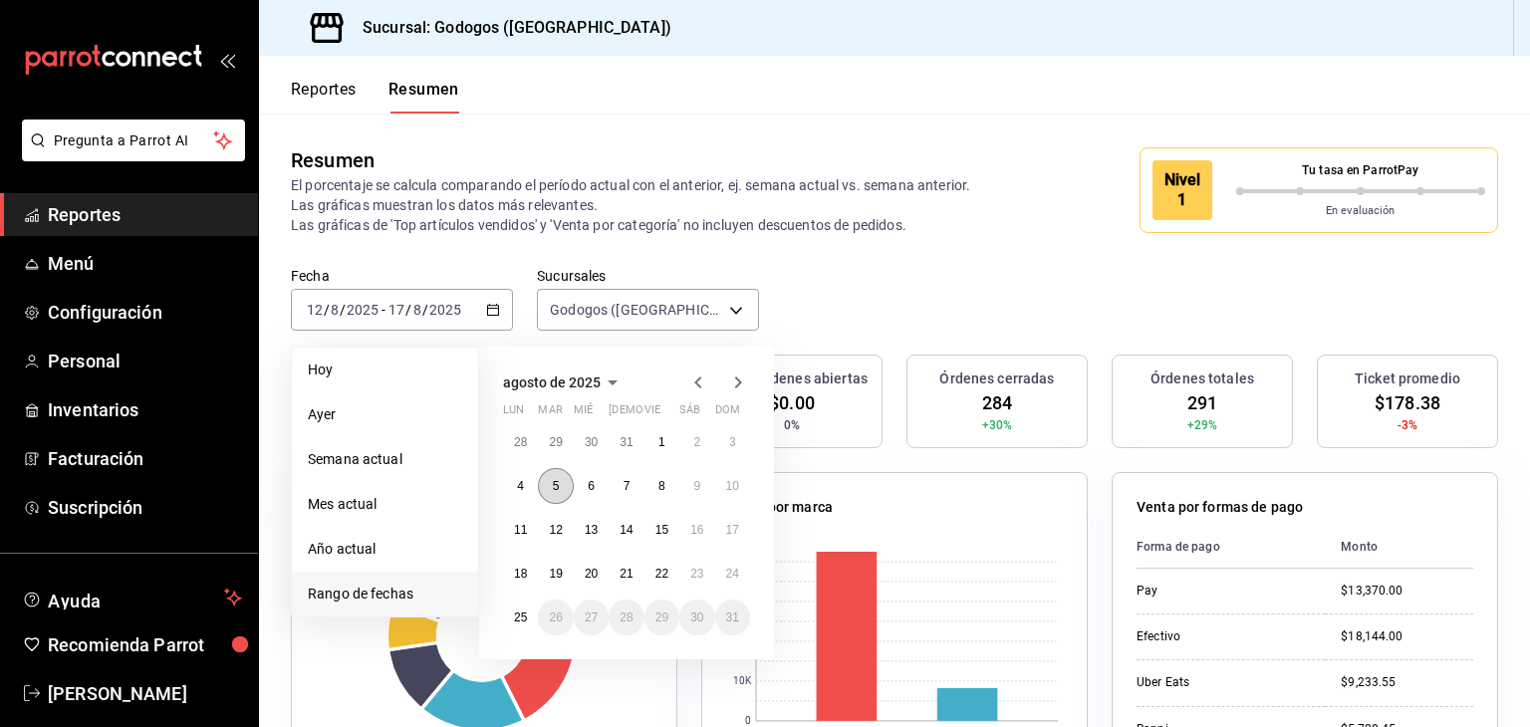
click at [563, 490] on button "5" at bounding box center [555, 486] width 35 height 36
click at [743, 490] on button "10" at bounding box center [732, 486] width 35 height 36
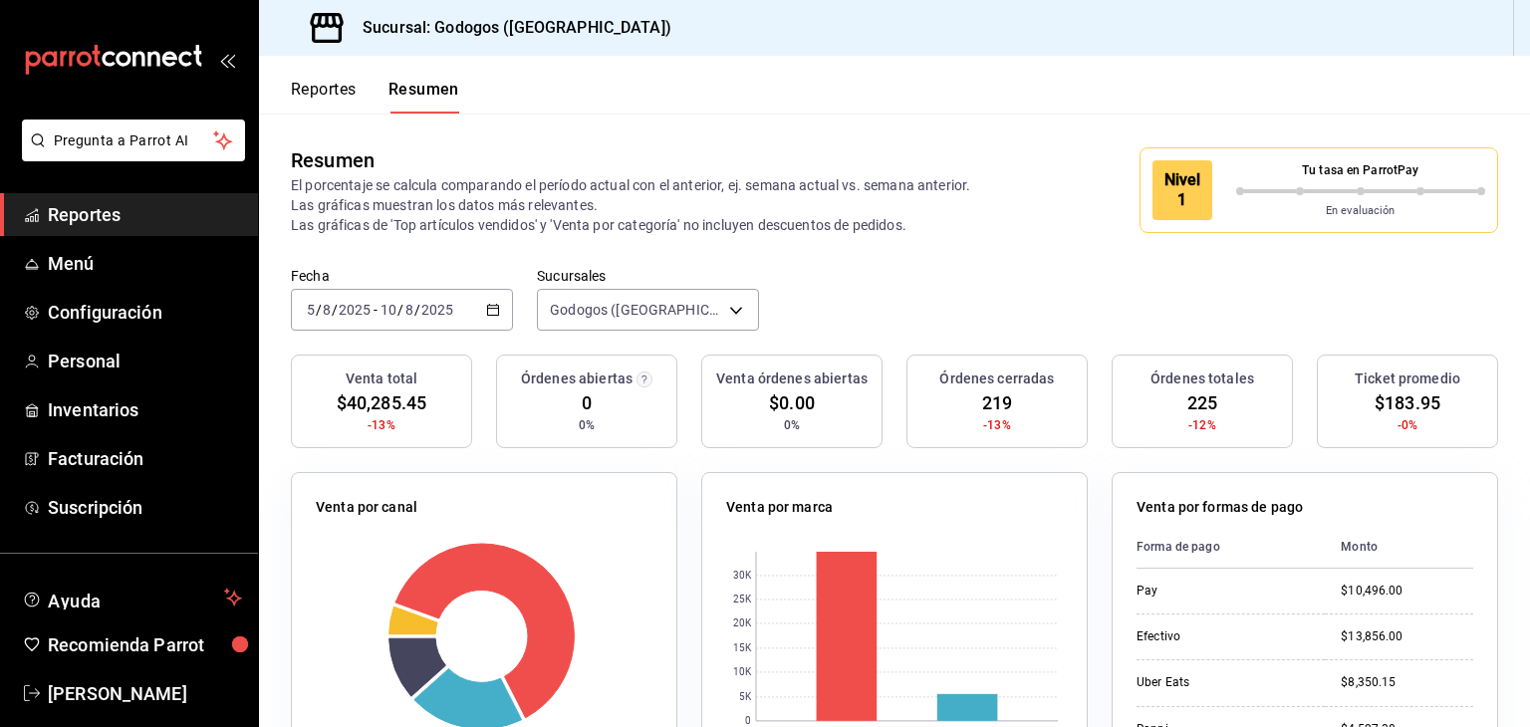
click at [490, 309] on icon "button" at bounding box center [493, 310] width 14 height 14
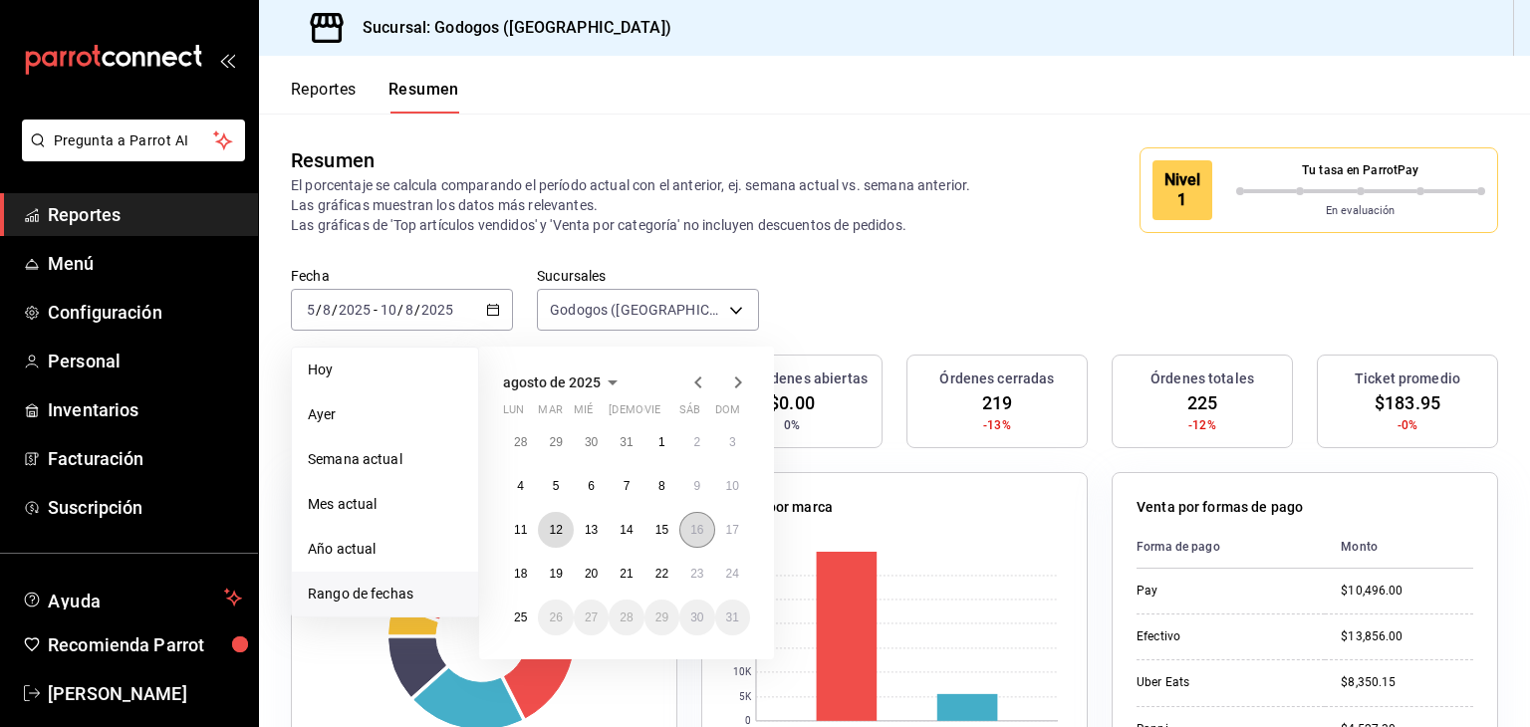
drag, startPoint x: 567, startPoint y: 525, endPoint x: 712, endPoint y: 537, distance: 145.9
click at [567, 526] on button "12" at bounding box center [555, 530] width 35 height 36
click at [735, 534] on abbr "17" at bounding box center [732, 530] width 13 height 14
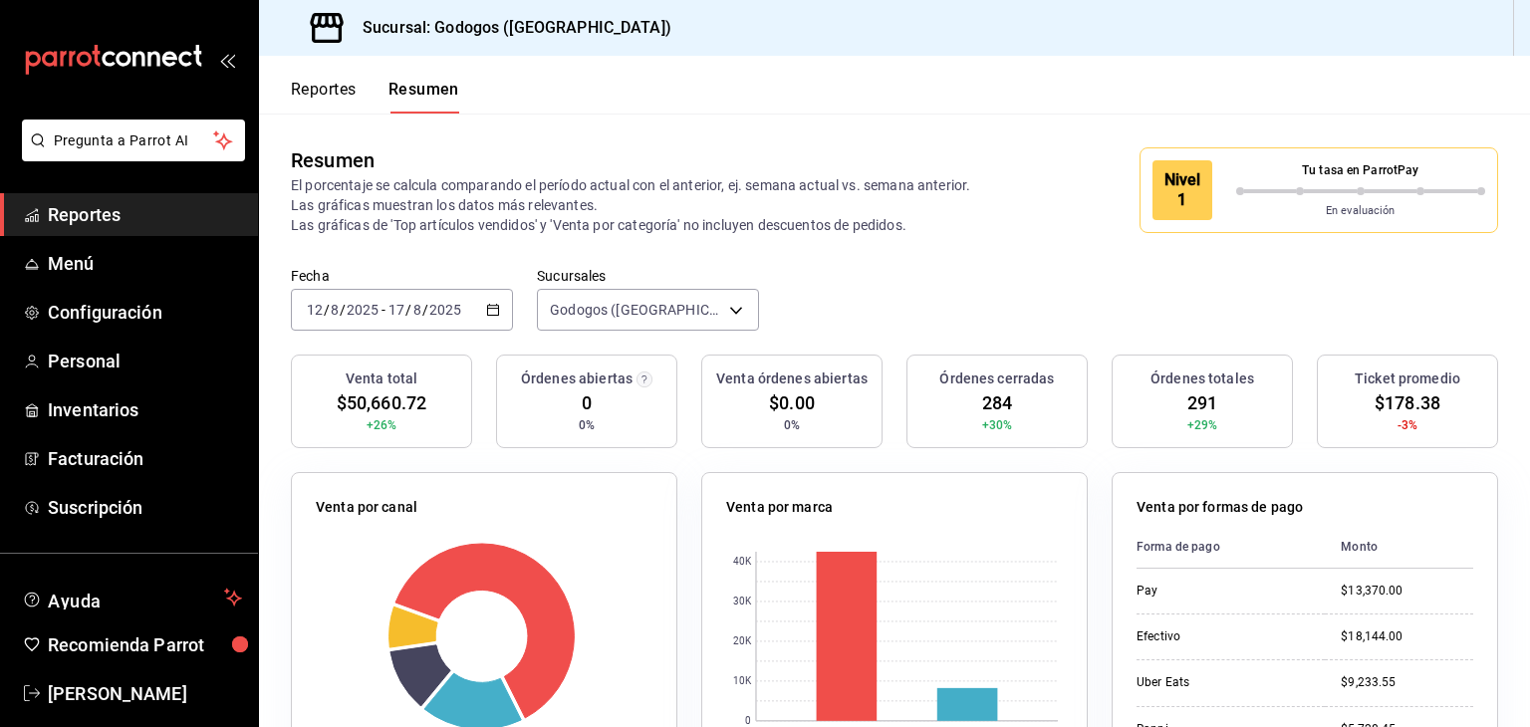
click at [488, 308] on \(Stroke\) "button" at bounding box center [493, 308] width 11 height 1
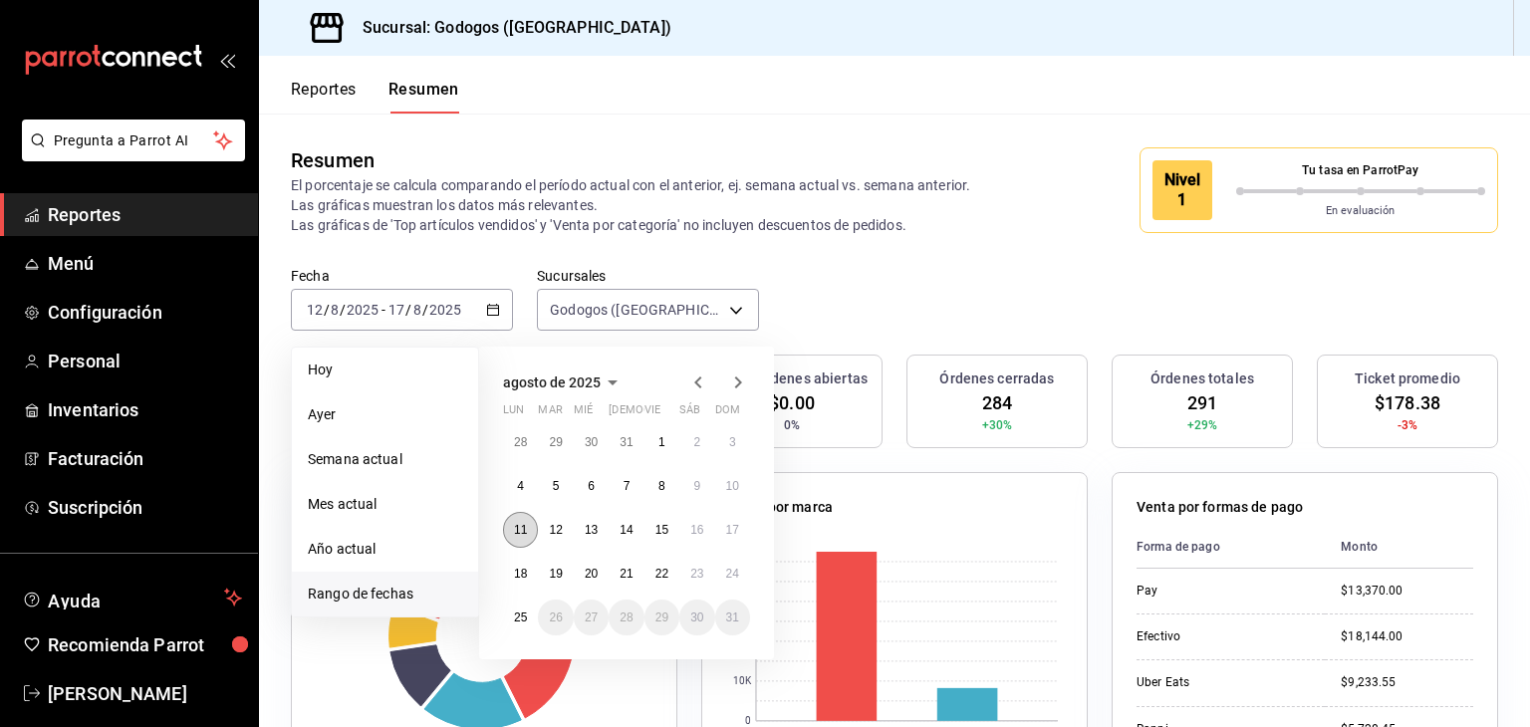
click at [531, 526] on button "11" at bounding box center [520, 530] width 35 height 36
click at [727, 525] on abbr "17" at bounding box center [732, 530] width 13 height 14
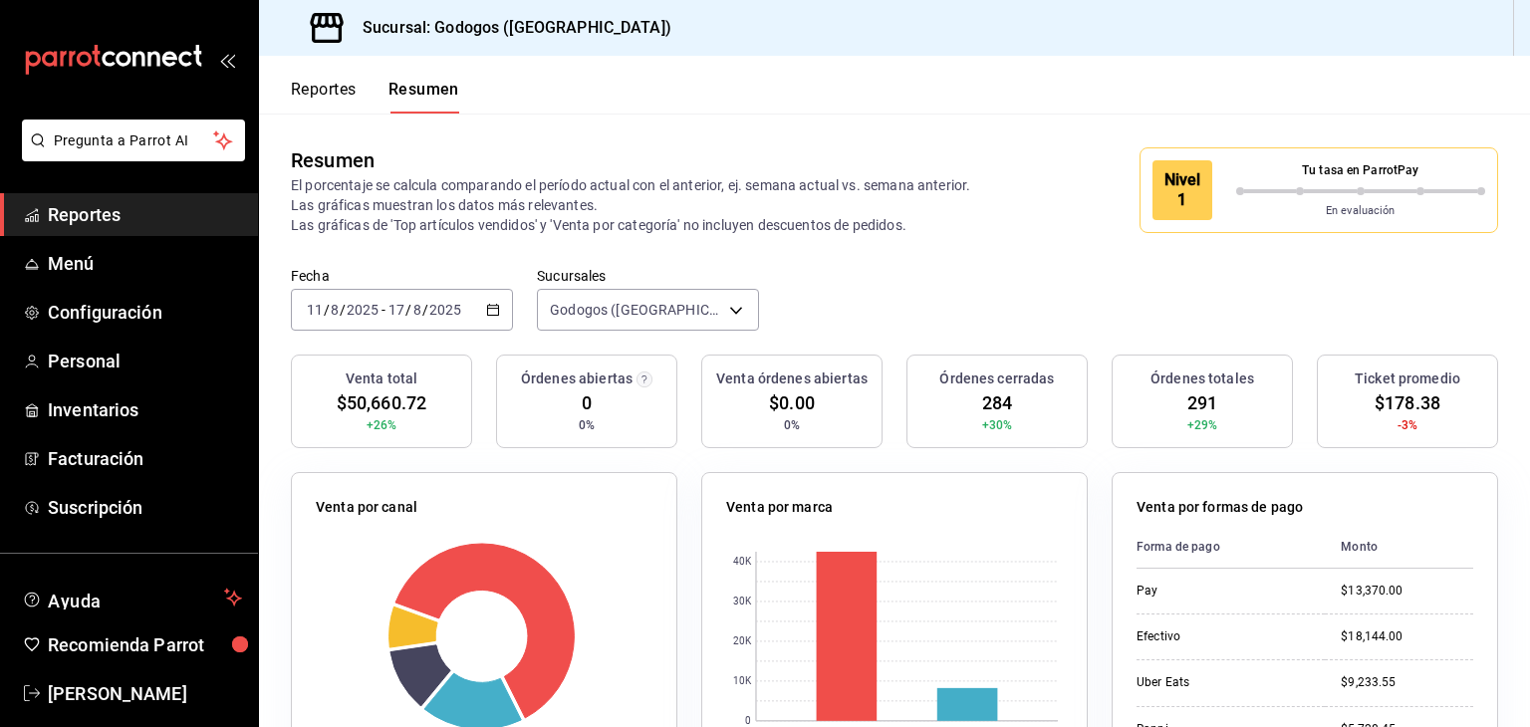
click at [486, 316] on icon "button" at bounding box center [493, 310] width 14 height 14
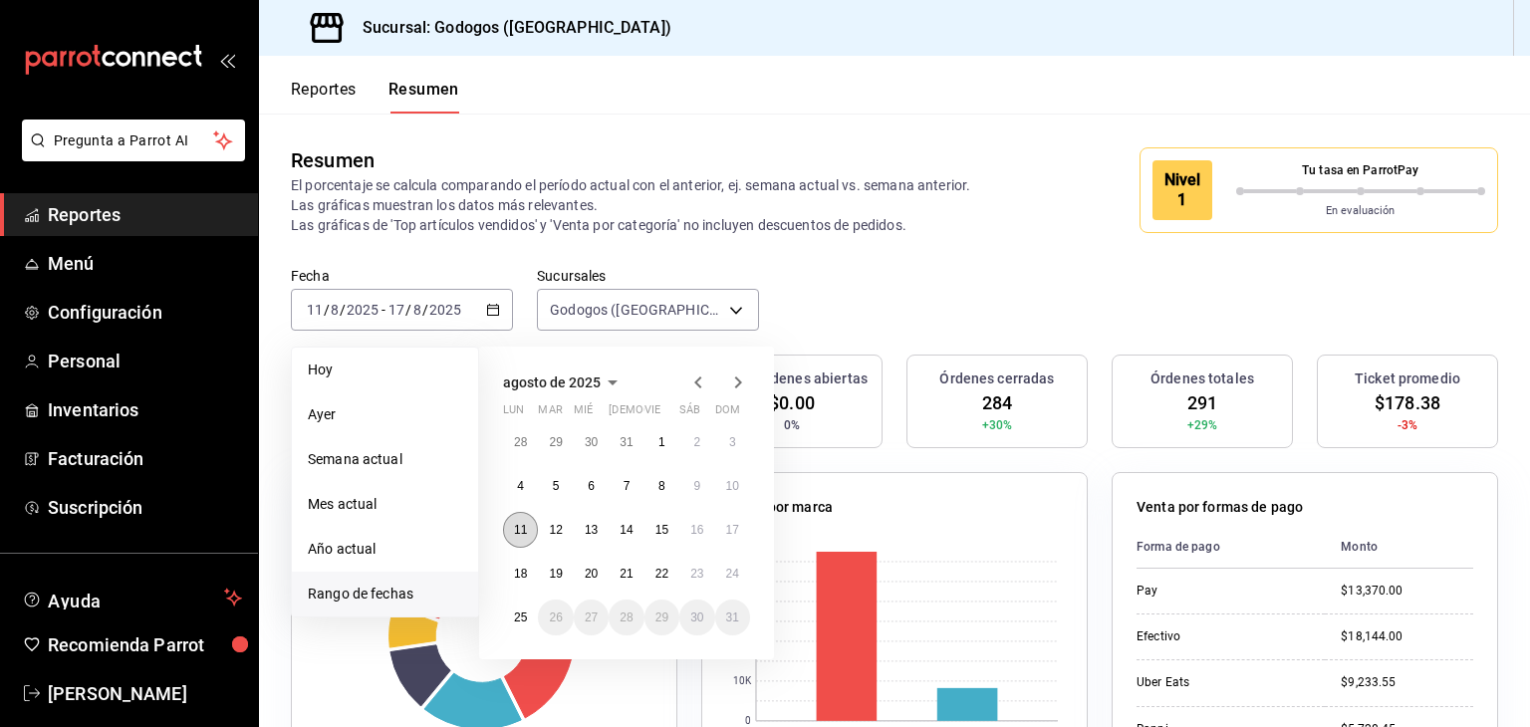
click at [518, 531] on abbr "11" at bounding box center [520, 530] width 13 height 14
click at [690, 524] on abbr "16" at bounding box center [696, 530] width 13 height 14
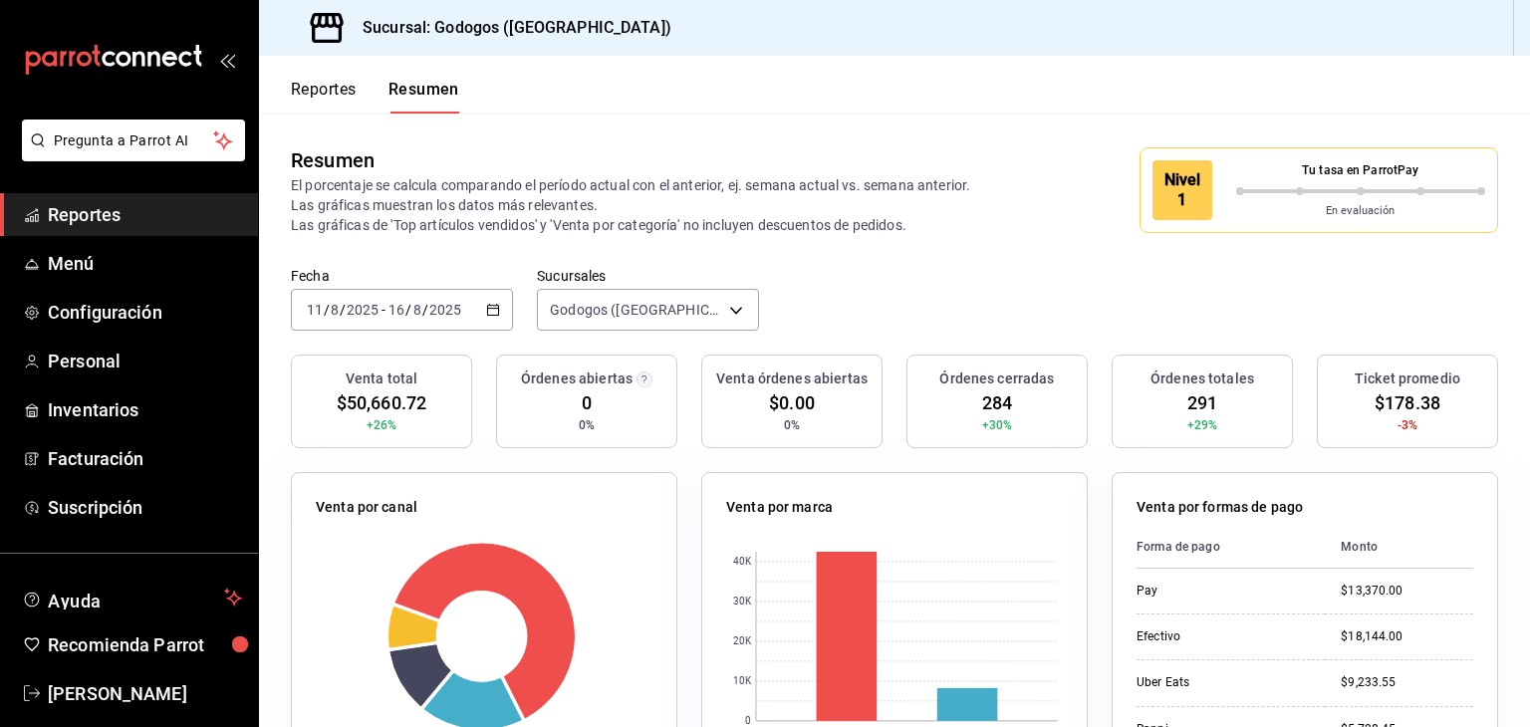
click at [490, 308] on icon "button" at bounding box center [493, 310] width 14 height 14
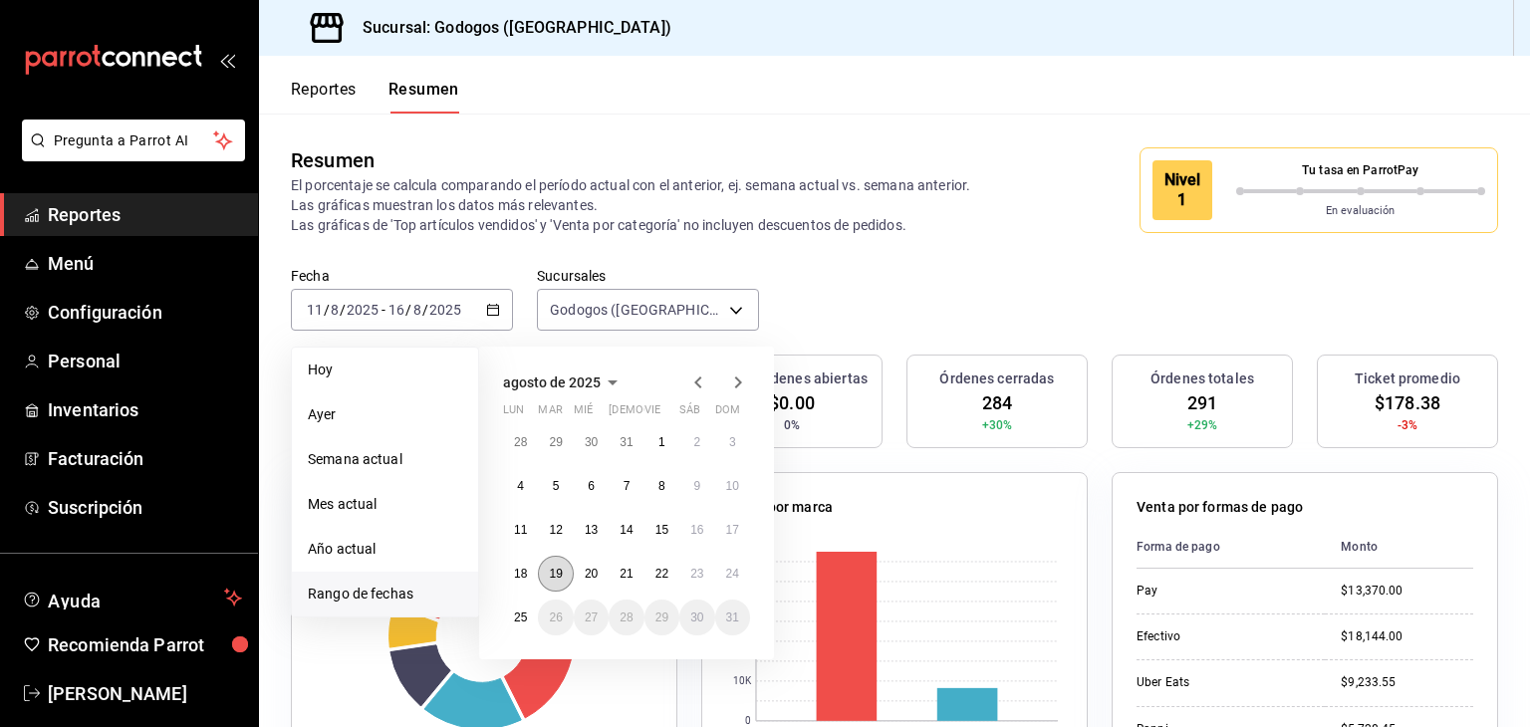
click at [546, 566] on button "19" at bounding box center [555, 574] width 35 height 36
click at [736, 575] on abbr "24" at bounding box center [732, 574] width 13 height 14
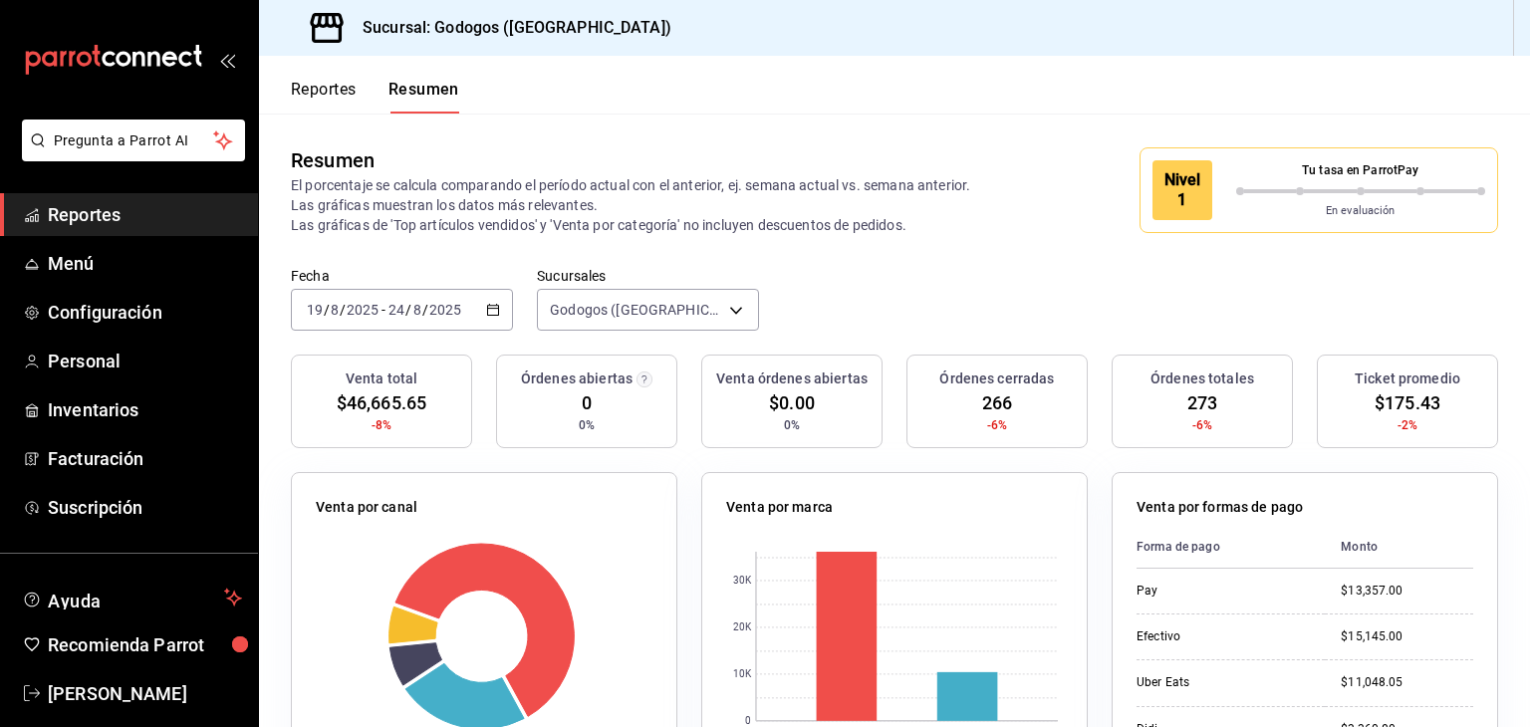
click at [866, 306] on div "Fecha [DATE] [DATE] - [DATE] [DATE] Sucursales Godogos ([GEOGRAPHIC_DATA]) [obj…" at bounding box center [894, 311] width 1271 height 88
